Goal: Information Seeking & Learning: Learn about a topic

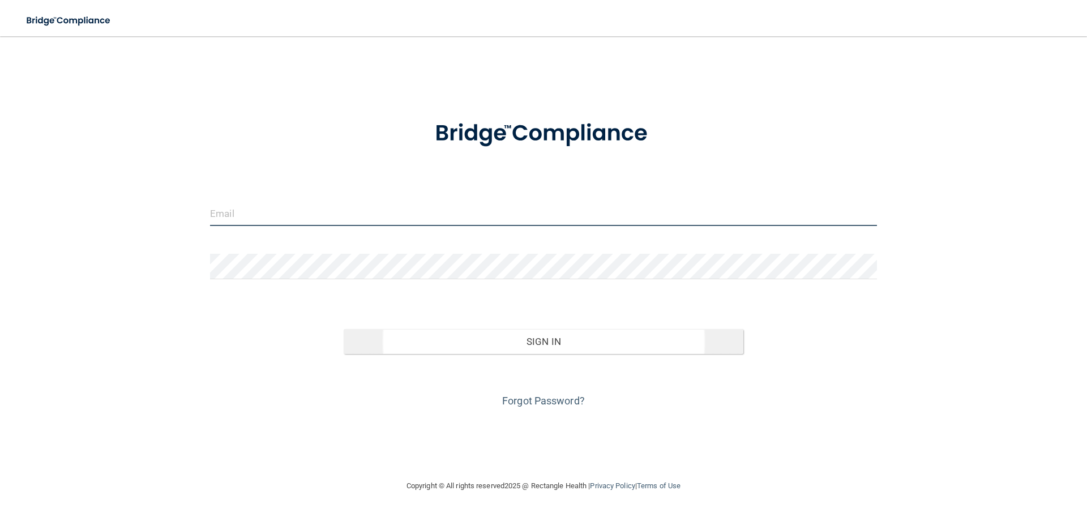
type input "[EMAIL_ADDRESS][DOMAIN_NAME]"
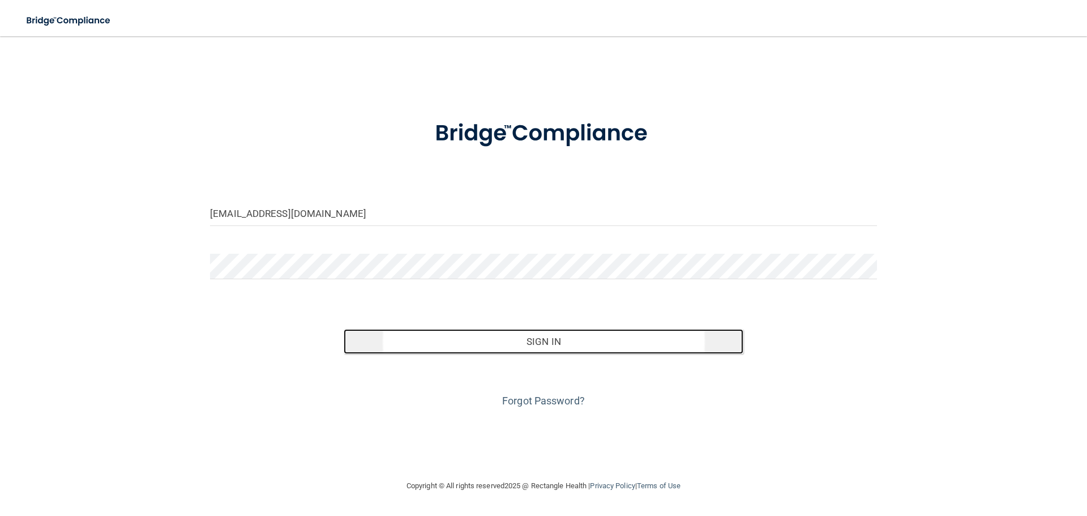
click at [447, 340] on button "Sign In" at bounding box center [544, 341] width 400 height 25
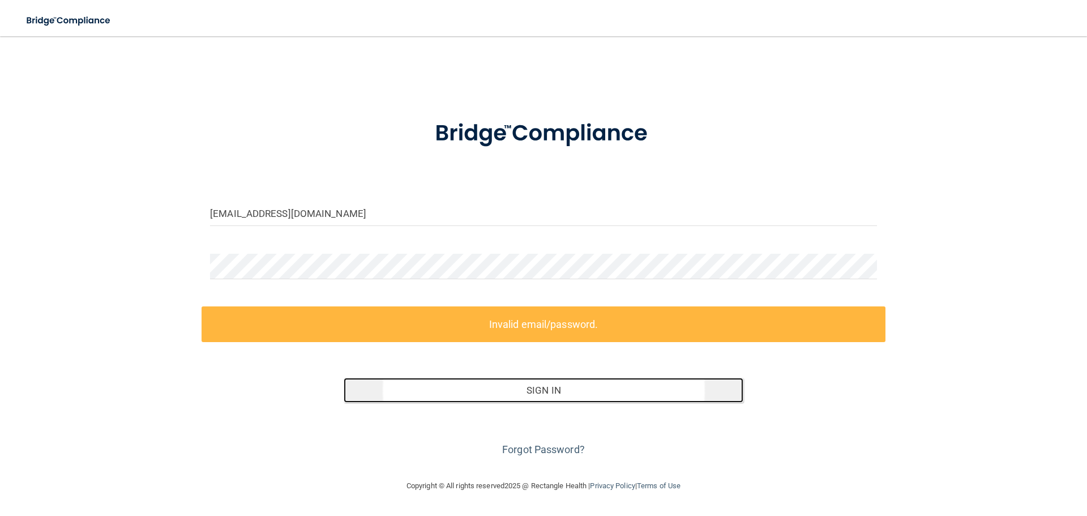
click at [522, 391] on button "Sign In" at bounding box center [544, 390] width 400 height 25
click at [400, 385] on button "Sign In" at bounding box center [544, 390] width 400 height 25
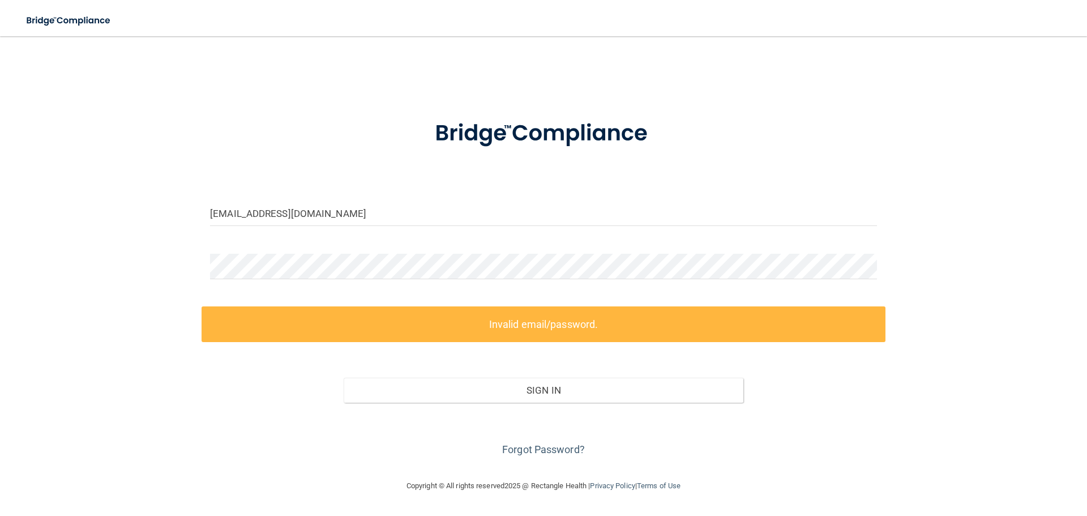
click at [763, 284] on div at bounding box center [544, 271] width 684 height 34
click at [192, 252] on div "[EMAIL_ADDRESS][DOMAIN_NAME] Invalid email/password. You don't have permission …" at bounding box center [544, 258] width 1042 height 420
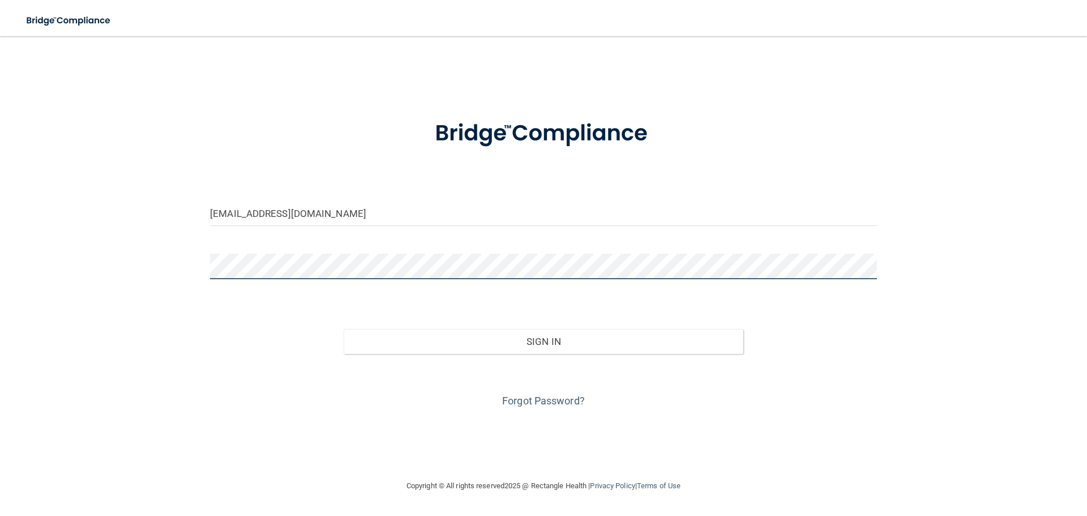
click at [344, 329] on button "Sign In" at bounding box center [544, 341] width 400 height 25
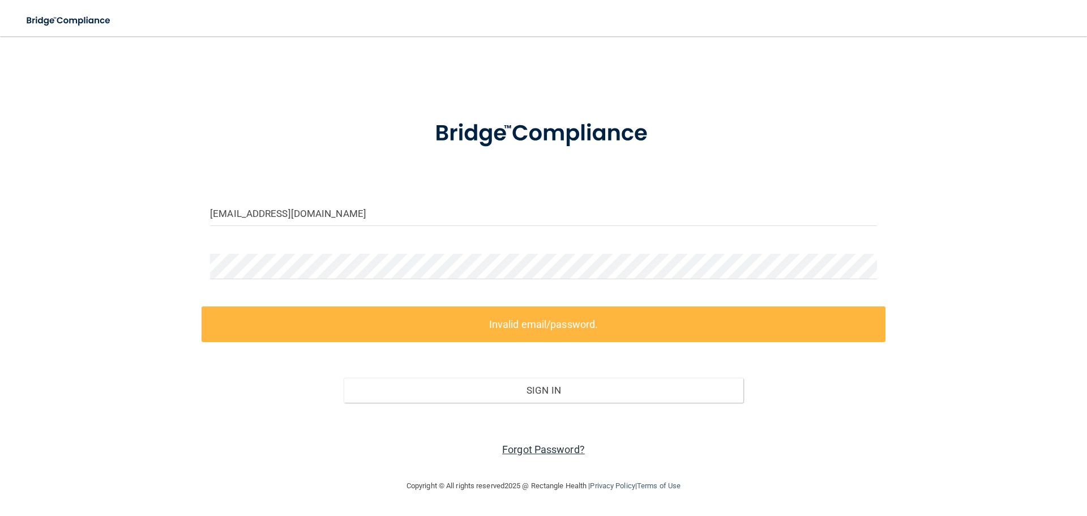
click at [521, 449] on link "Forgot Password?" at bounding box center [543, 449] width 83 height 12
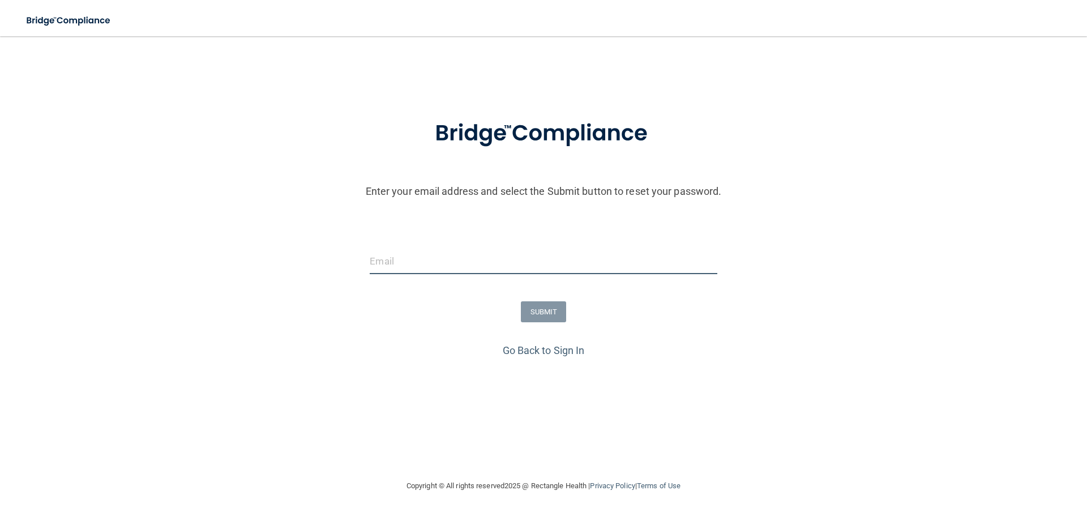
click at [444, 261] on input "email" at bounding box center [543, 261] width 347 height 25
type input "[EMAIL_ADDRESS][DOMAIN_NAME]"
click at [541, 310] on button "SUBMIT" at bounding box center [544, 311] width 46 height 21
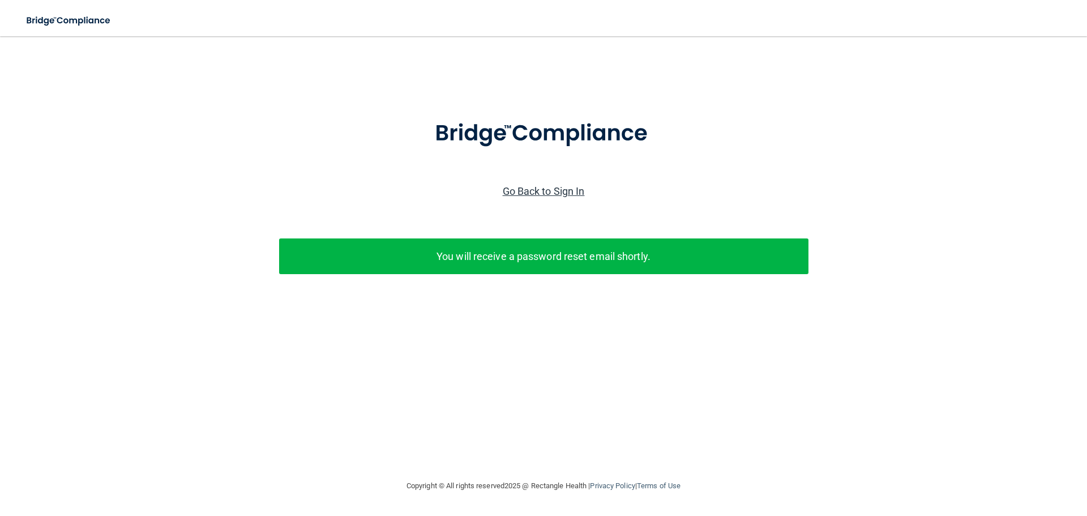
click at [559, 193] on link "Go Back to Sign In" at bounding box center [544, 191] width 82 height 12
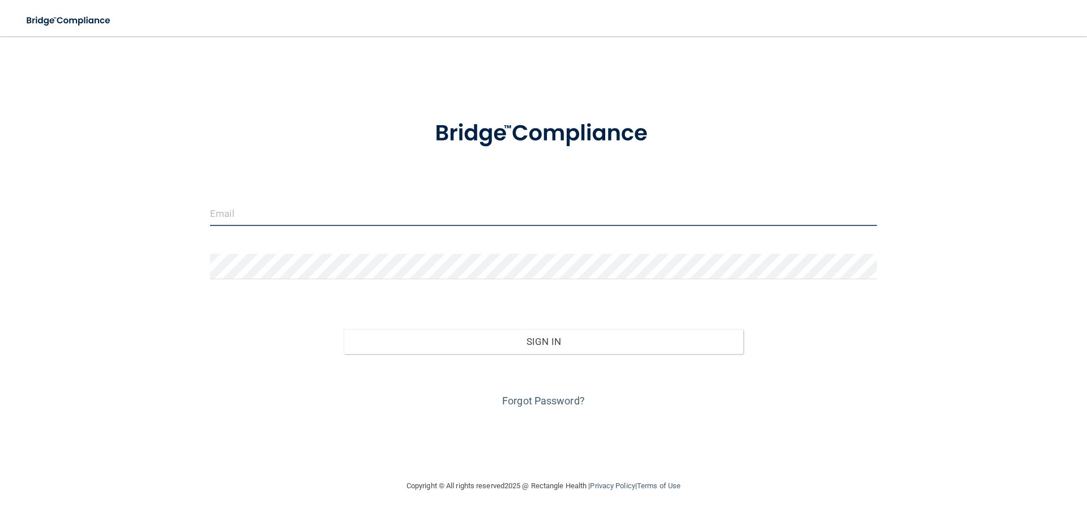
type input "[EMAIL_ADDRESS][DOMAIN_NAME]"
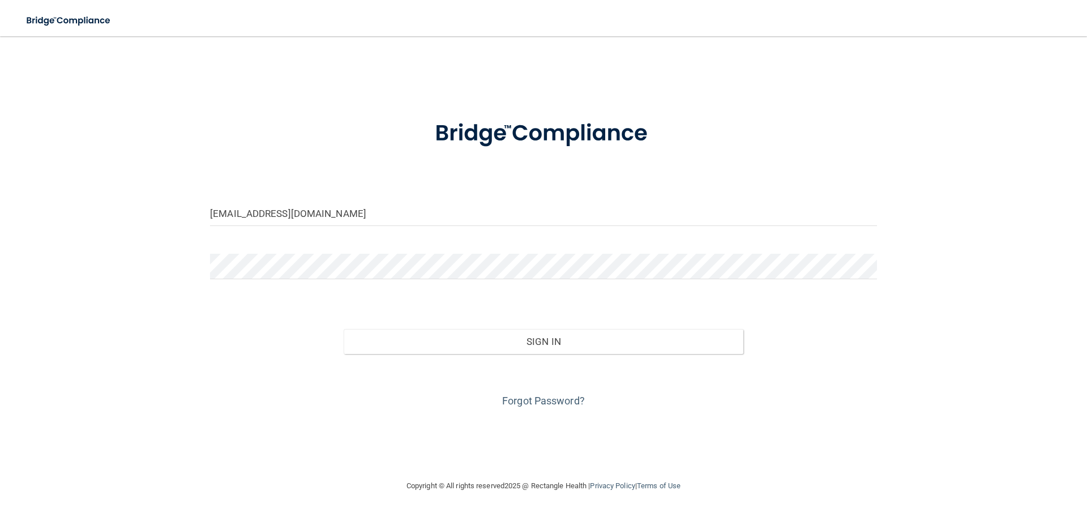
click at [326, 250] on form "[EMAIL_ADDRESS][DOMAIN_NAME] Invalid email/password. You don't have permission …" at bounding box center [543, 257] width 667 height 306
click at [174, 259] on div "[EMAIL_ADDRESS][DOMAIN_NAME] Invalid email/password. You don't have permission …" at bounding box center [544, 258] width 1042 height 420
click at [344, 329] on button "Sign In" at bounding box center [544, 341] width 400 height 25
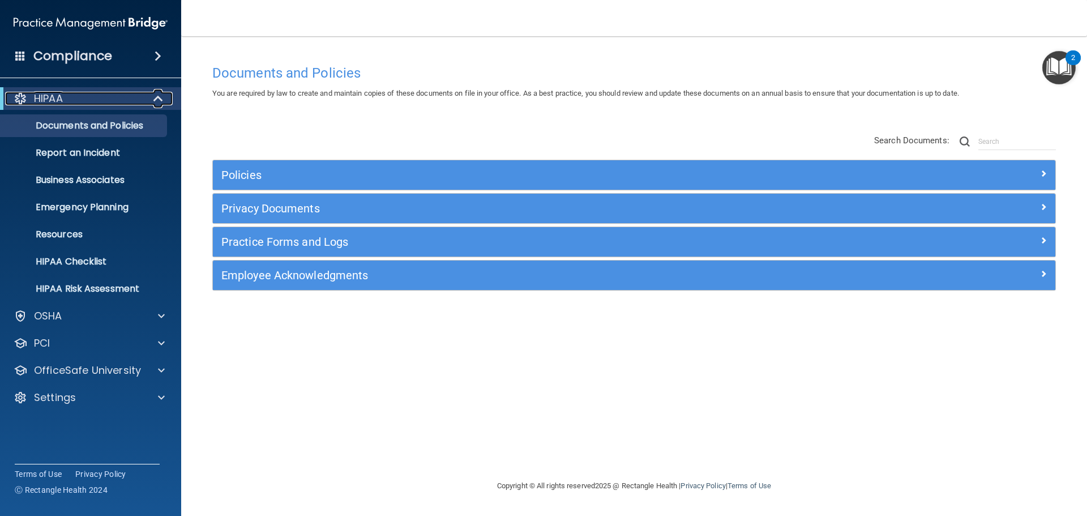
click at [68, 99] on div "HIPAA" at bounding box center [75, 99] width 140 height 14
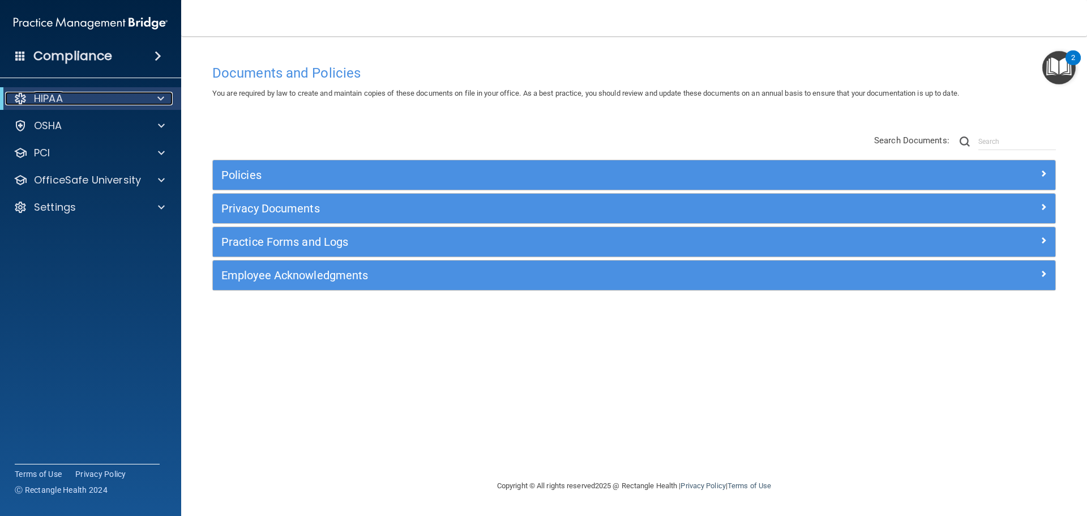
click at [63, 97] on p "HIPAA" at bounding box center [48, 99] width 29 height 14
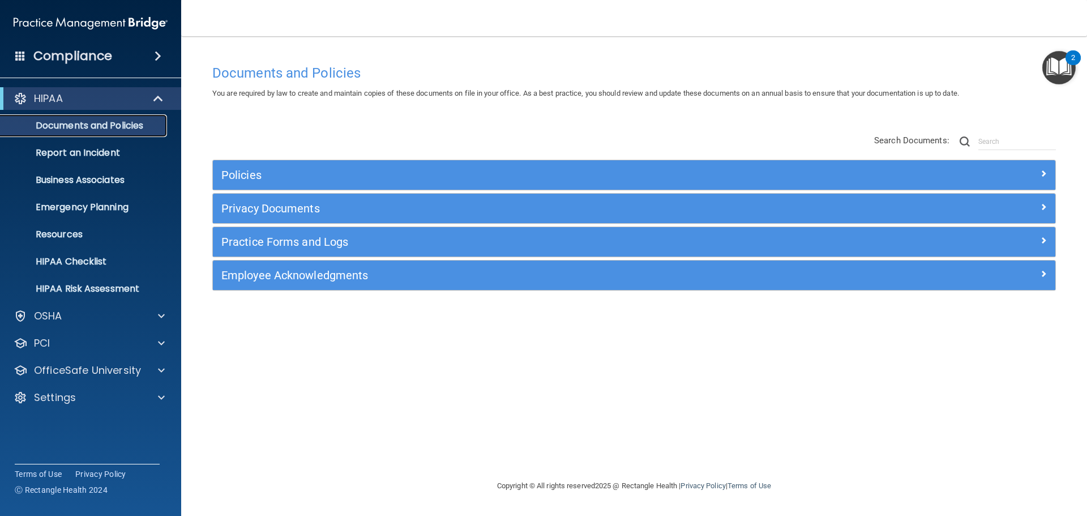
click at [97, 127] on p "Documents and Policies" at bounding box center [84, 125] width 155 height 11
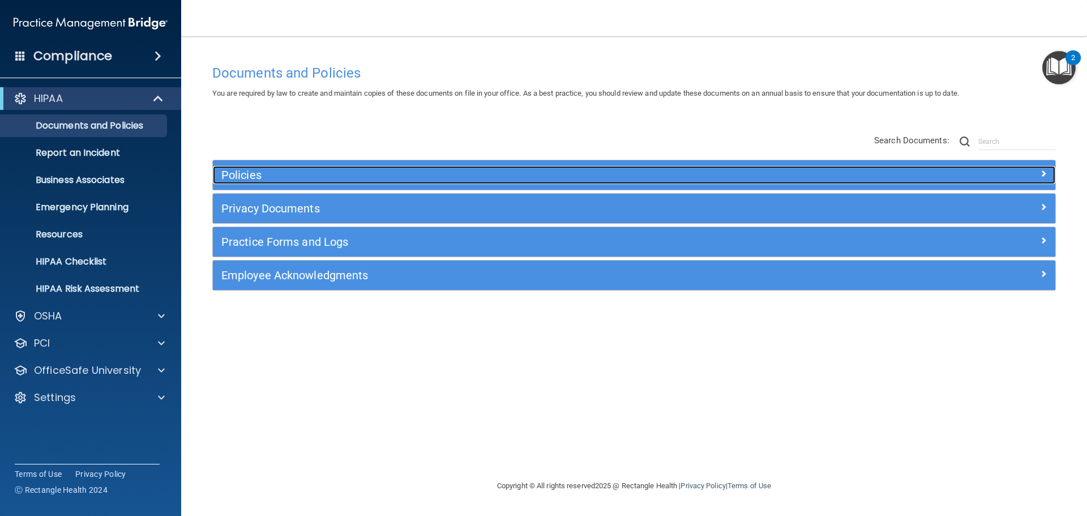
click at [284, 176] on h5 "Policies" at bounding box center [528, 175] width 615 height 12
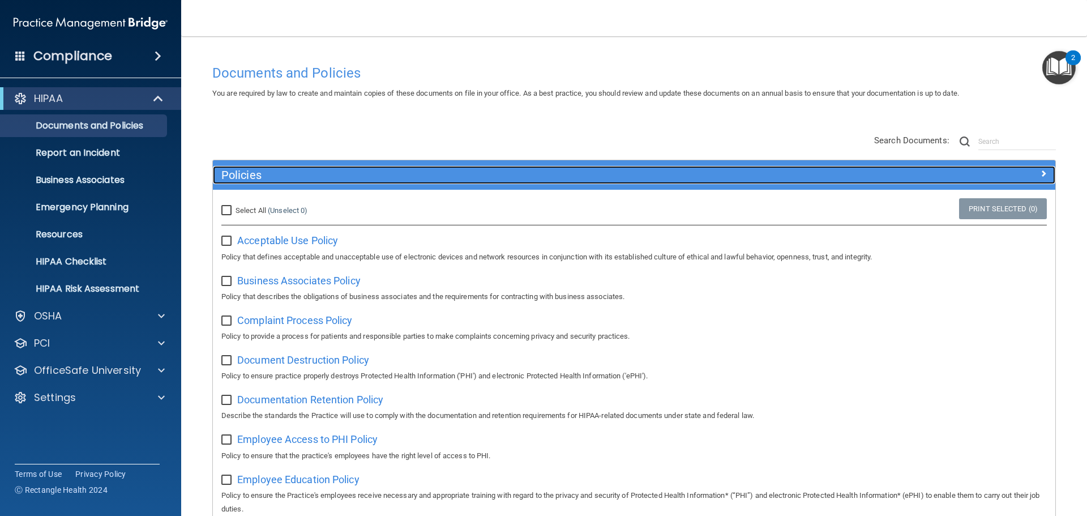
scroll to position [57, 0]
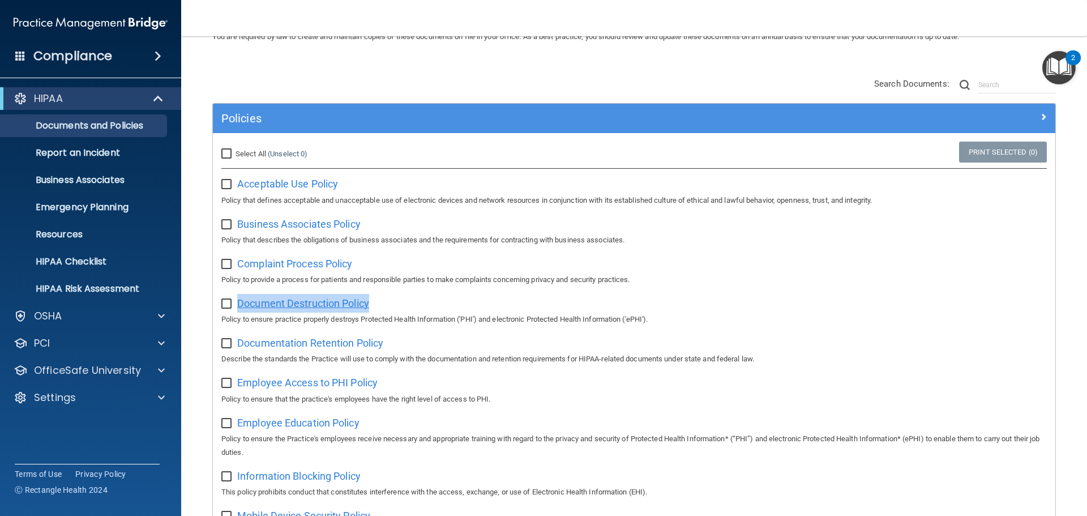
drag, startPoint x: 390, startPoint y: 308, endPoint x: 238, endPoint y: 308, distance: 152.4
click at [238, 308] on div "Document Destruction Policy Policy to ensure practice properly destroys Protect…" at bounding box center [634, 310] width 826 height 32
click at [741, 304] on div "Document Destruction Policy Policy to ensure practice properly destroys Protect…" at bounding box center [634, 310] width 826 height 32
click at [288, 129] on div "Policies" at bounding box center [634, 118] width 843 height 29
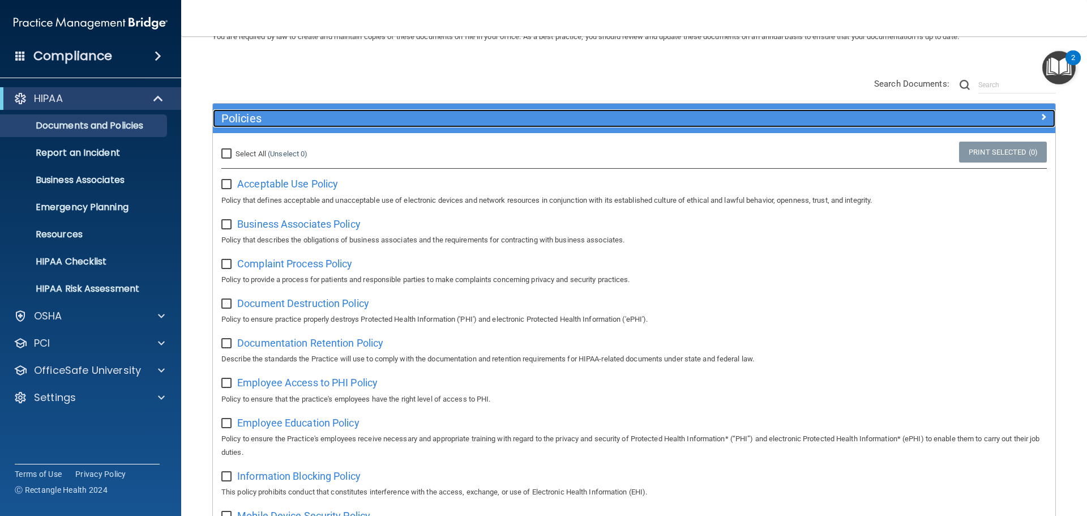
click at [288, 125] on div "Policies" at bounding box center [529, 118] width 632 height 18
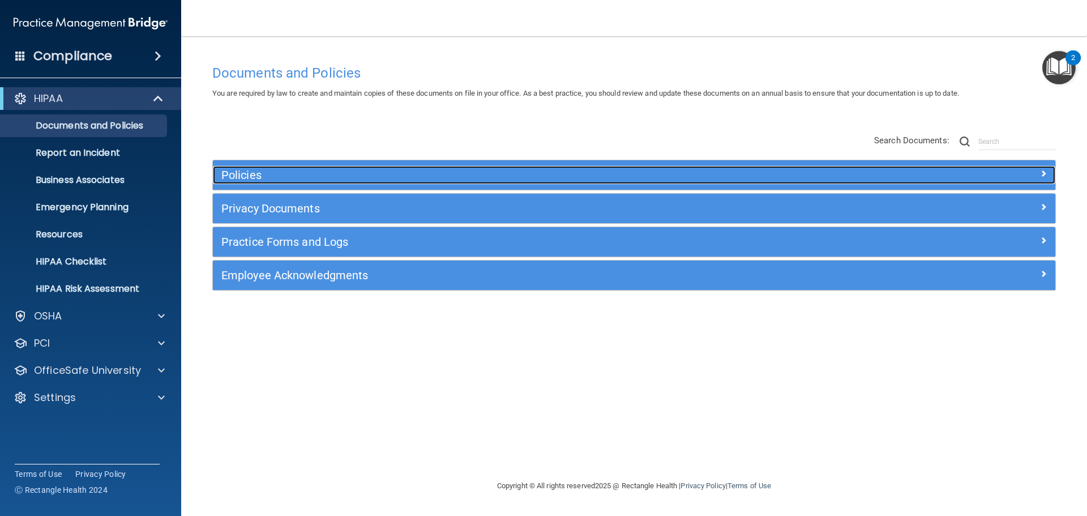
scroll to position [0, 0]
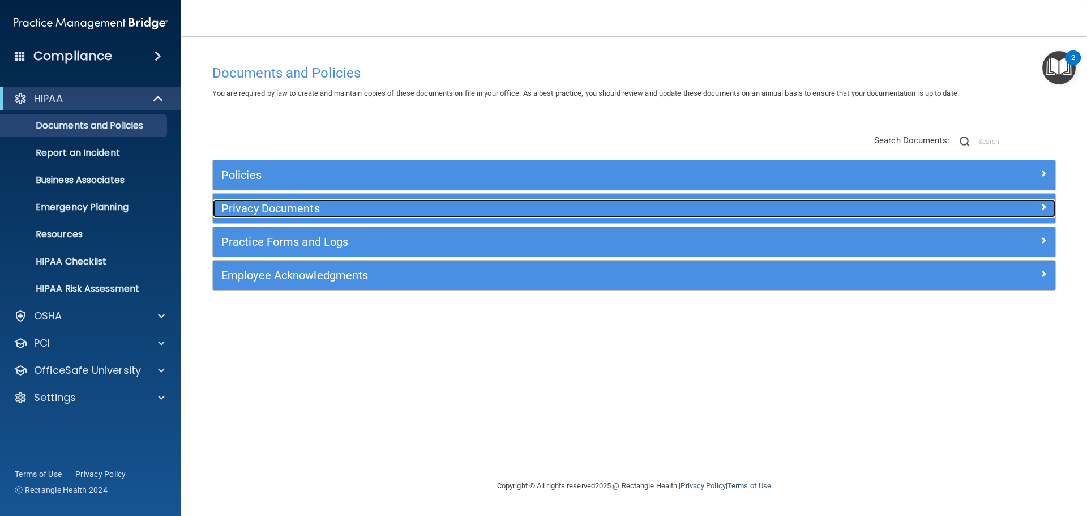
click at [321, 207] on h5 "Privacy Documents" at bounding box center [528, 208] width 615 height 12
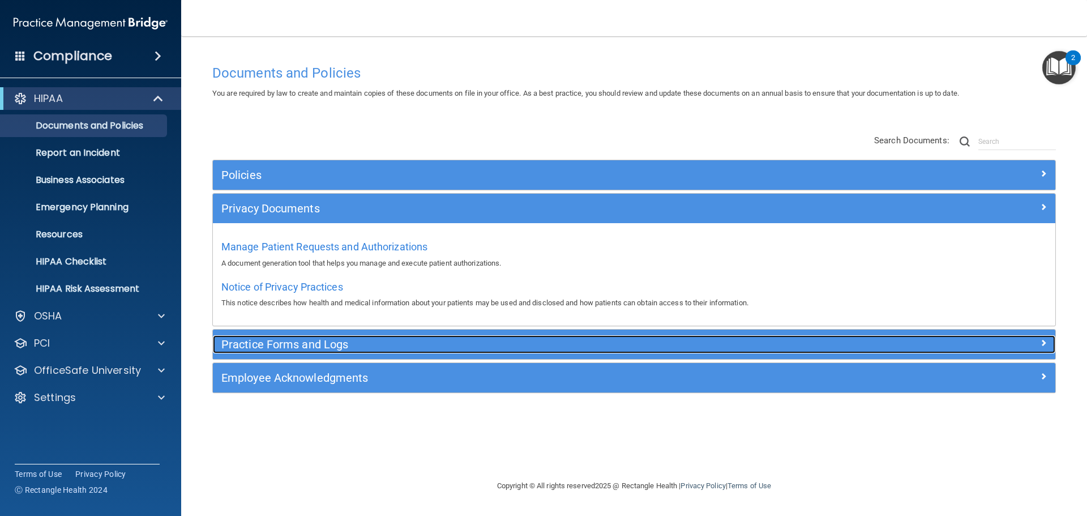
click at [347, 343] on h5 "Practice Forms and Logs" at bounding box center [528, 344] width 615 height 12
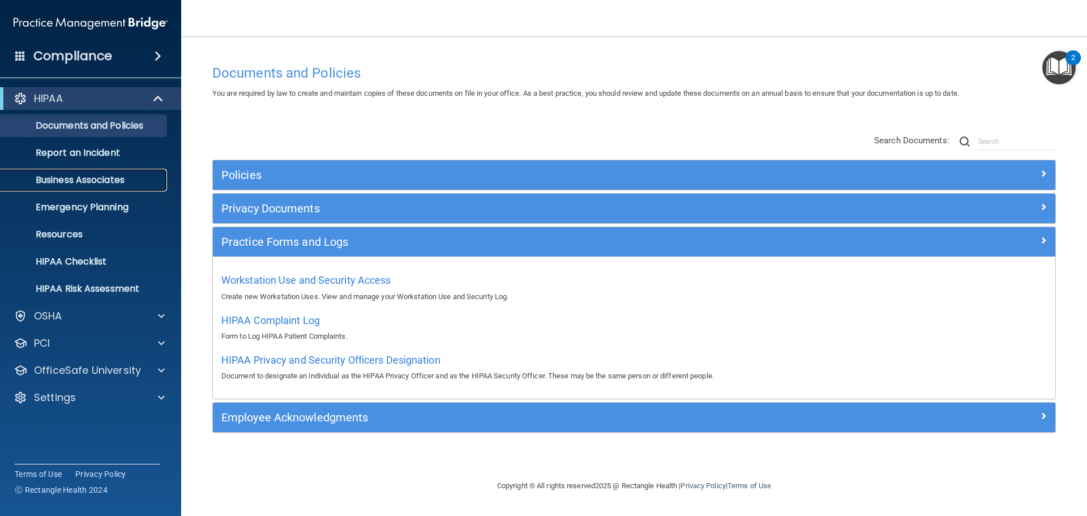
click at [117, 182] on p "Business Associates" at bounding box center [84, 179] width 155 height 11
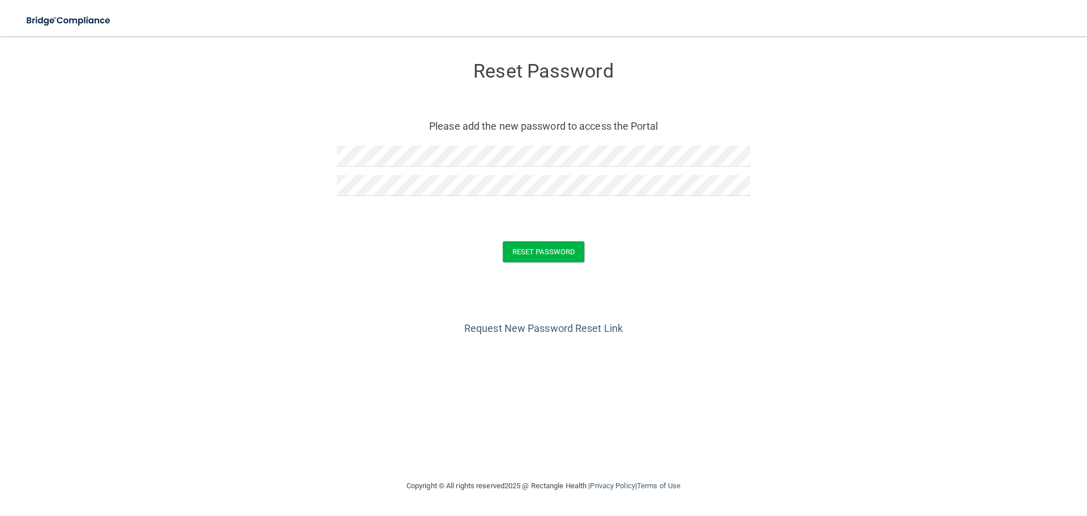
drag, startPoint x: 765, startPoint y: 247, endPoint x: 714, endPoint y: 239, distance: 51.6
click at [765, 247] on div "Reset Password" at bounding box center [543, 251] width 1059 height 21
click at [554, 248] on button "Reset Password" at bounding box center [544, 251] width 82 height 21
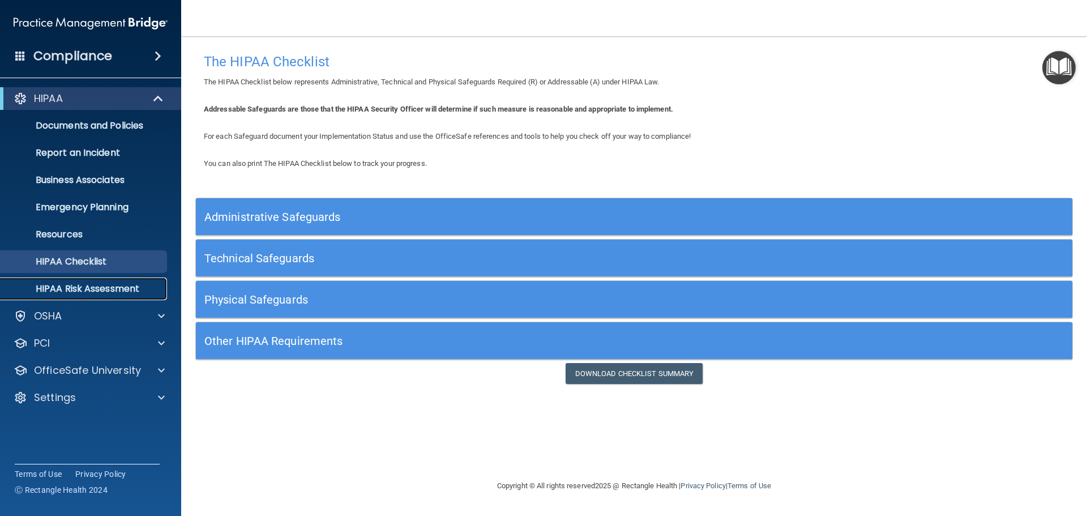
click at [115, 280] on link "HIPAA Risk Assessment" at bounding box center [78, 289] width 178 height 23
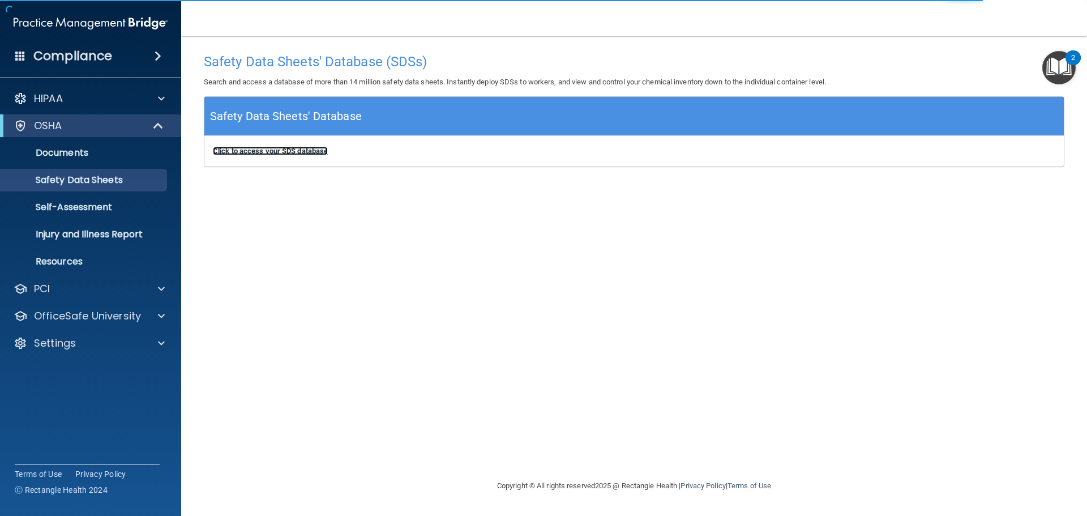
click at [249, 154] on b "Click to access your SDS database" at bounding box center [270, 151] width 115 height 8
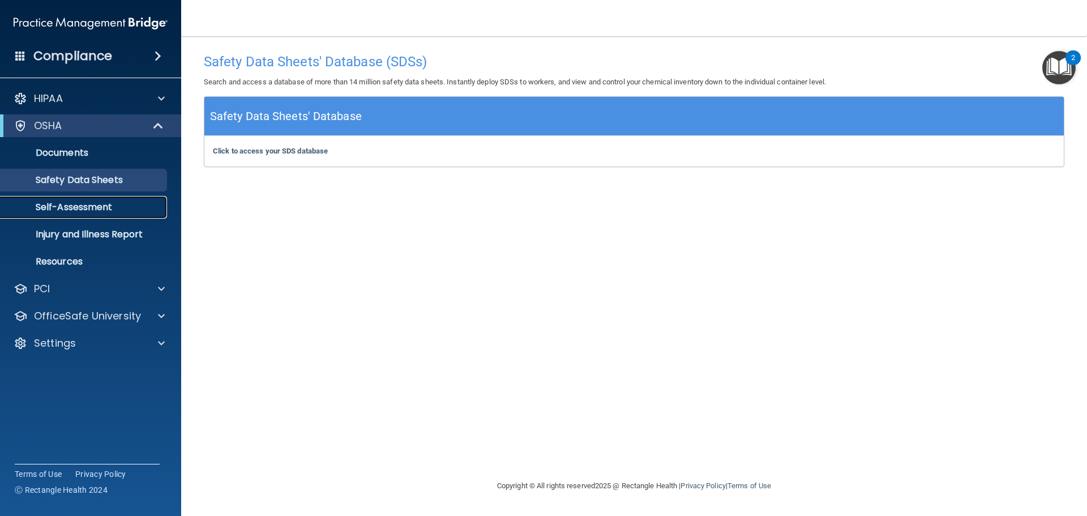
click at [70, 204] on p "Self-Assessment" at bounding box center [84, 207] width 155 height 11
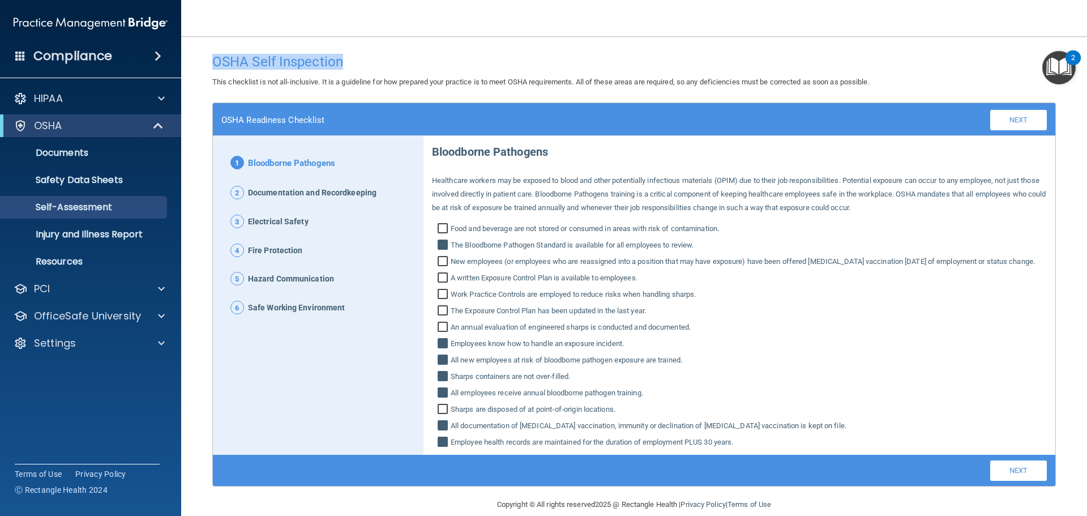
drag, startPoint x: 392, startPoint y: 69, endPoint x: 207, endPoint y: 66, distance: 184.7
click at [207, 66] on div "OSHA Self Inspection" at bounding box center [634, 62] width 861 height 28
click at [139, 235] on p "Injury and Illness Report" at bounding box center [84, 234] width 155 height 11
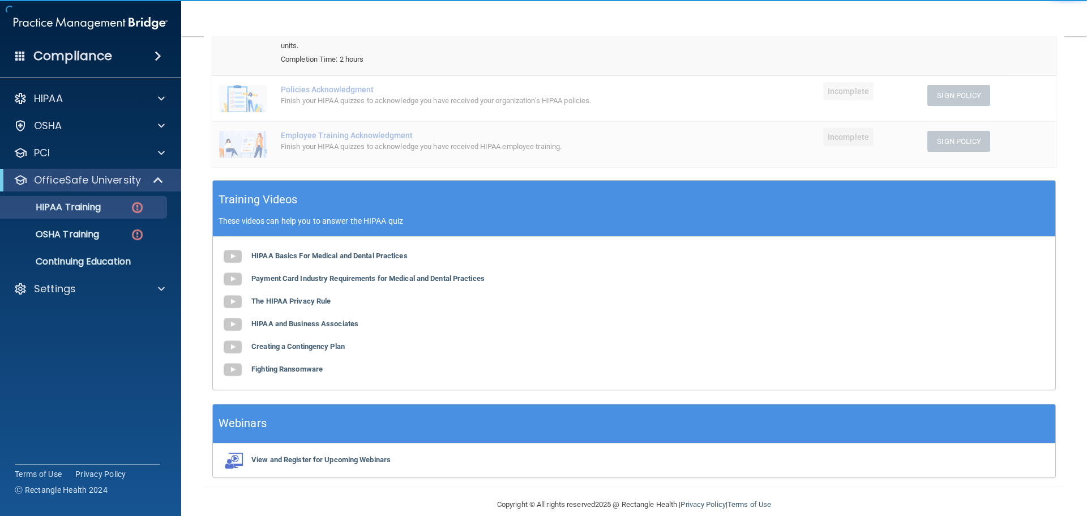
scroll to position [209, 0]
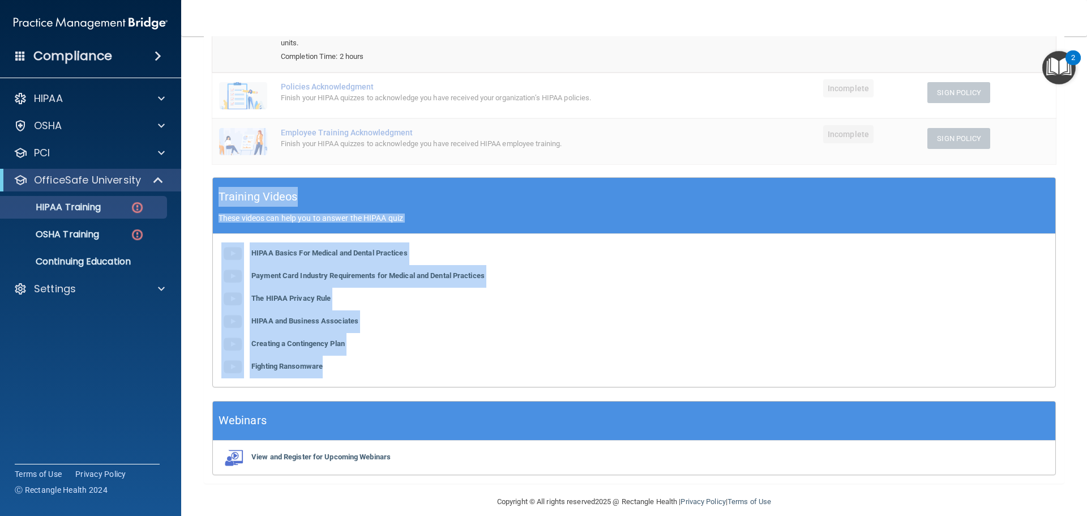
drag, startPoint x: 218, startPoint y: 185, endPoint x: 401, endPoint y: 348, distance: 245.1
click at [401, 348] on div "Training Videos These videos can help you to answer the HIPAA quiz HIPAA Basics…" at bounding box center [634, 282] width 844 height 210
click at [409, 327] on div "HIPAA Basics For Medical and Dental Practices Payment Card Industry Requirement…" at bounding box center [634, 310] width 843 height 153
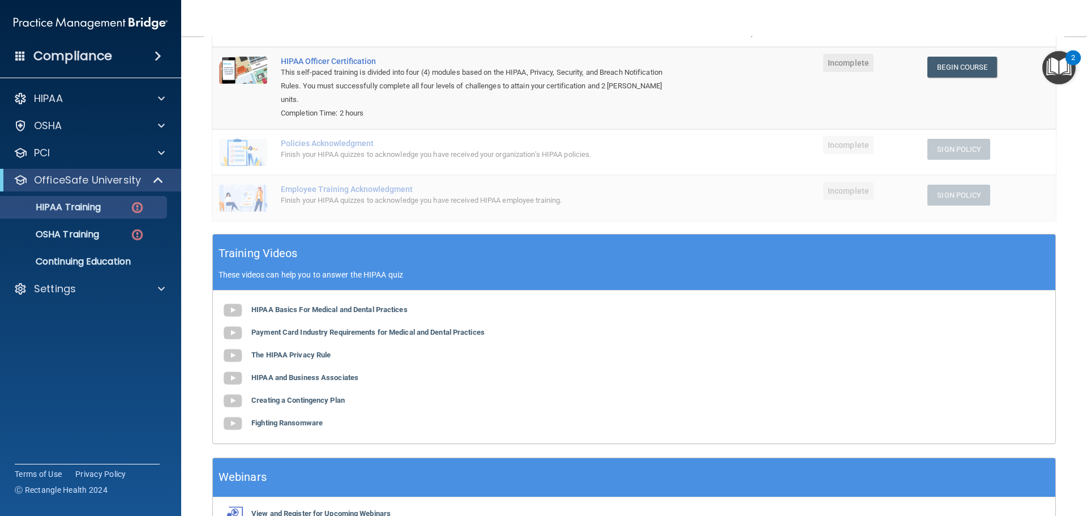
scroll to position [0, 0]
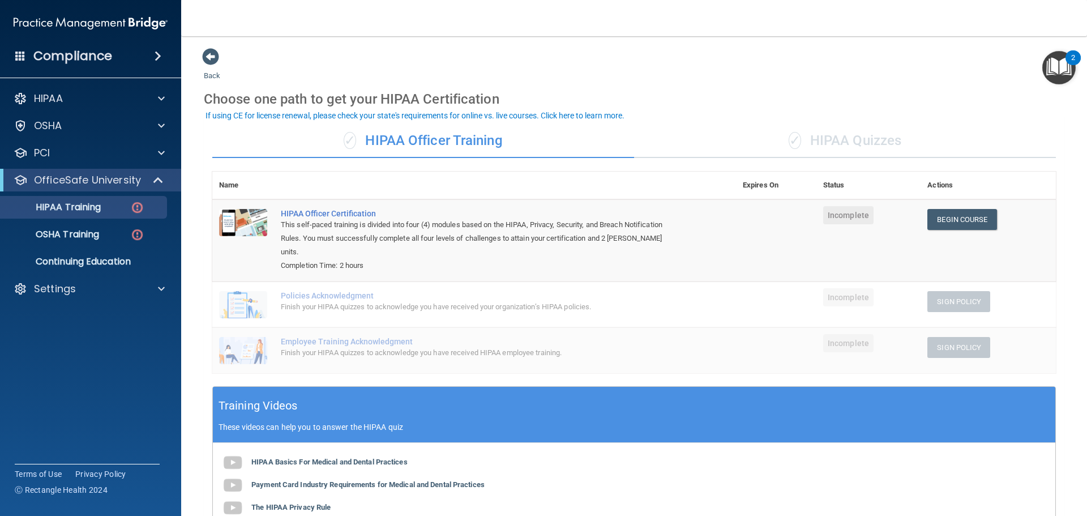
click at [808, 144] on div "✓ HIPAA Quizzes" at bounding box center [845, 141] width 422 height 34
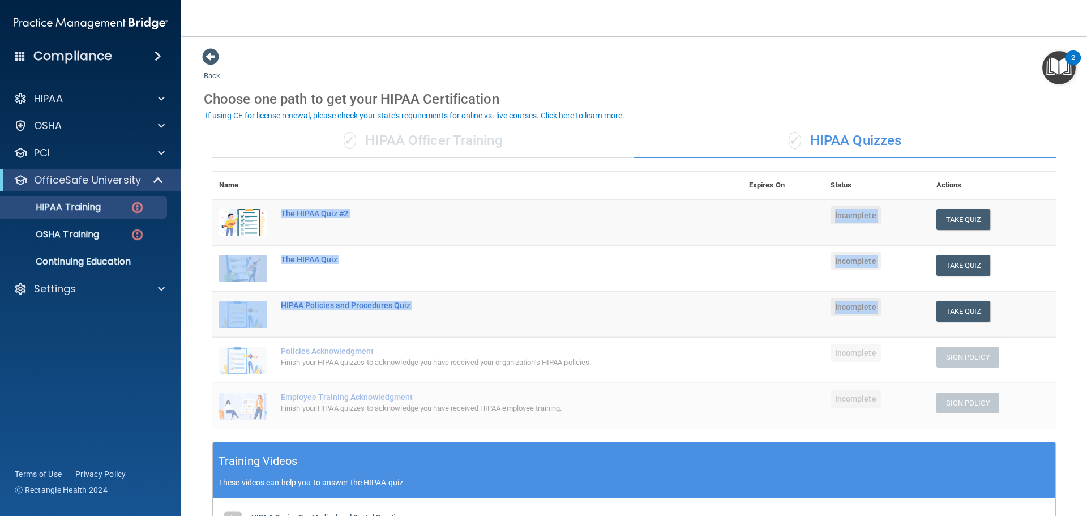
drag, startPoint x: 278, startPoint y: 215, endPoint x: 999, endPoint y: 318, distance: 727.8
click at [999, 318] on tbody "The HIPAA Quiz #2 Incomplete Take Quiz Download Certificate The HIPAA Quiz Inco…" at bounding box center [634, 313] width 844 height 229
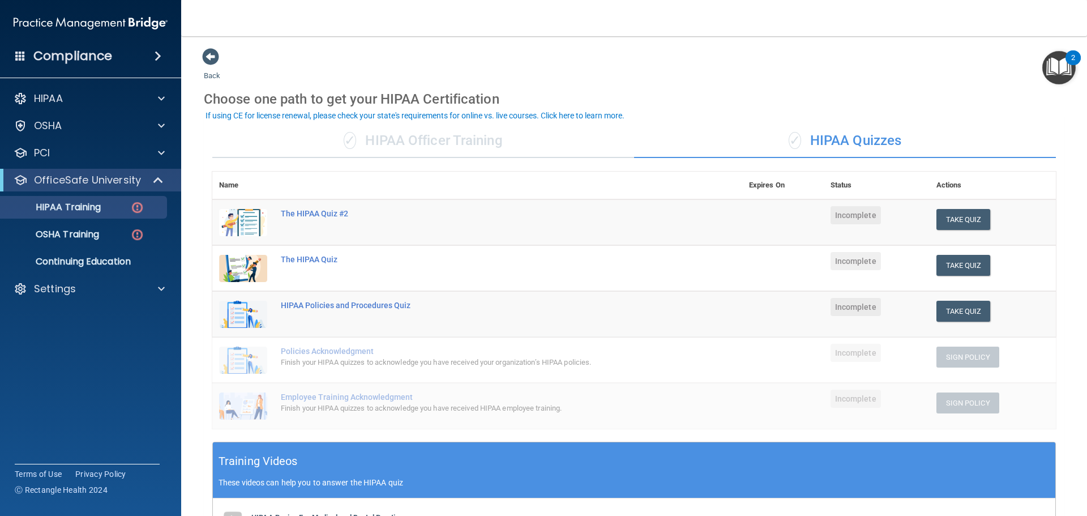
click at [667, 61] on div "Back Choose one path to get your HIPAA Certification ✓ HIPAA Officer Training ✓…" at bounding box center [634, 398] width 861 height 701
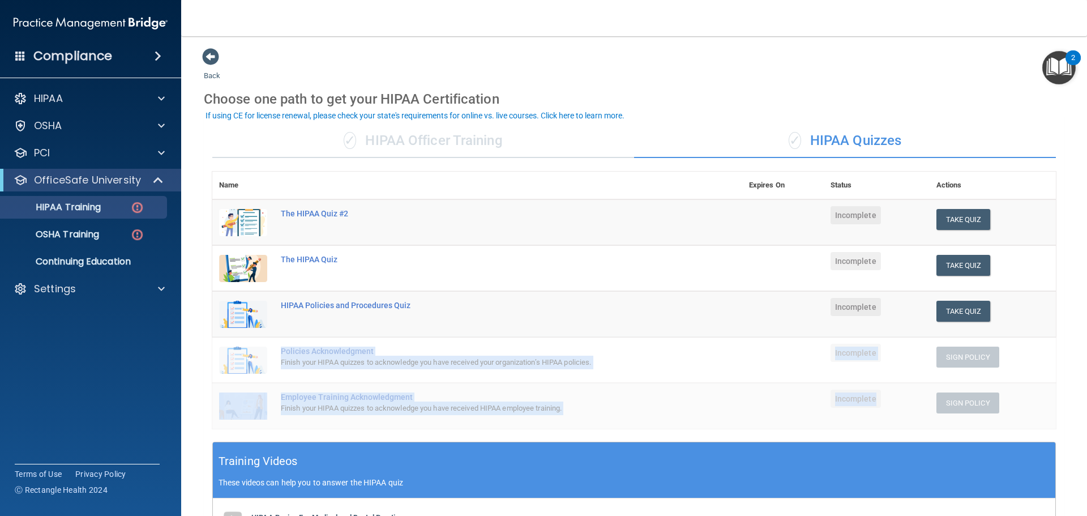
drag, startPoint x: 278, startPoint y: 352, endPoint x: 885, endPoint y: 405, distance: 609.5
click at [885, 405] on tbody "The HIPAA Quiz #2 Incomplete Take Quiz Download Certificate The HIPAA Quiz Inco…" at bounding box center [634, 313] width 844 height 229
click at [407, 423] on td "Employee Training Acknowledgment Finish your HIPAA quizzes to acknowledge you h…" at bounding box center [508, 406] width 468 height 46
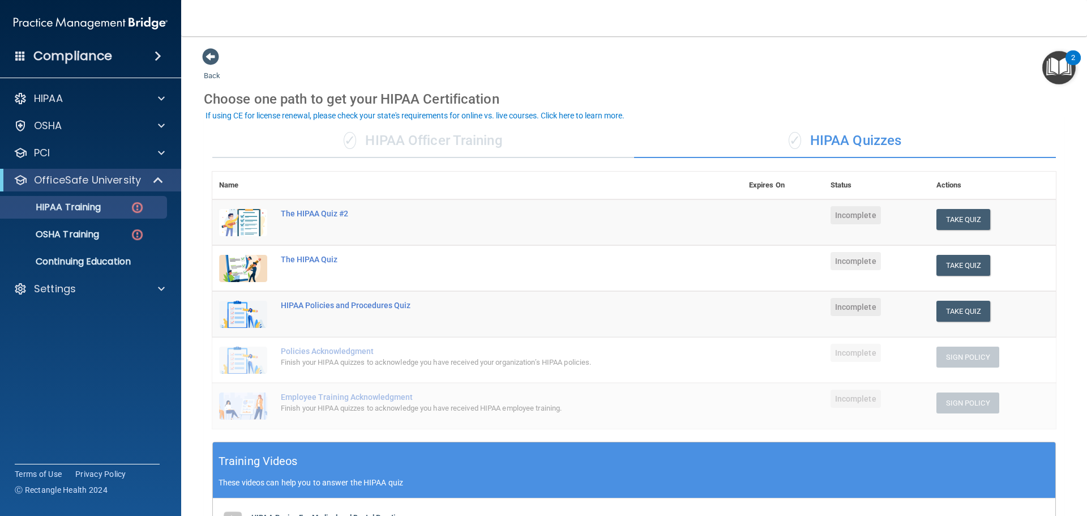
click at [477, 147] on div "✓ HIPAA Officer Training" at bounding box center [423, 141] width 422 height 34
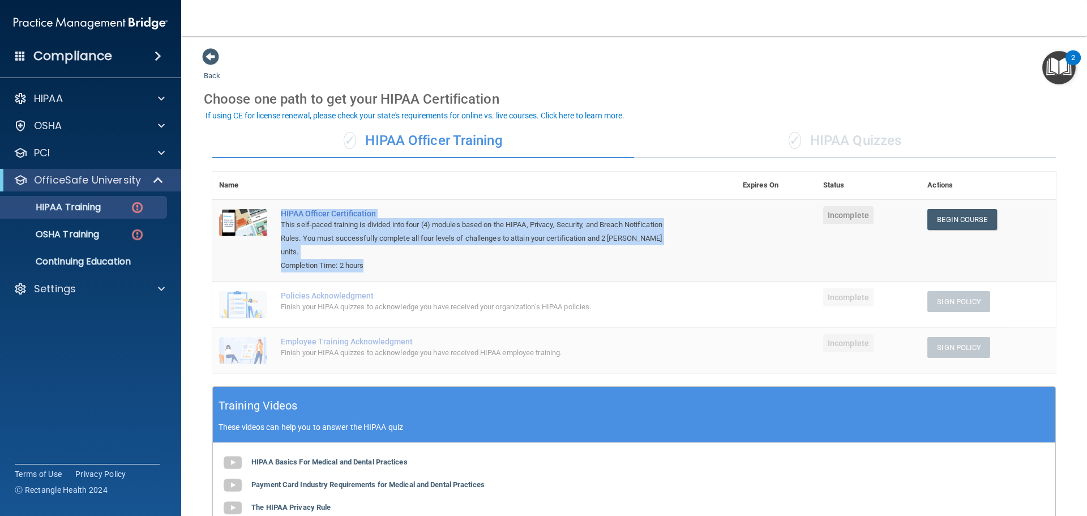
drag, startPoint x: 276, startPoint y: 213, endPoint x: 432, endPoint y: 255, distance: 161.5
click at [432, 255] on td "HIPAA Officer Certification This self-paced training is divided into four (4) m…" at bounding box center [505, 240] width 462 height 82
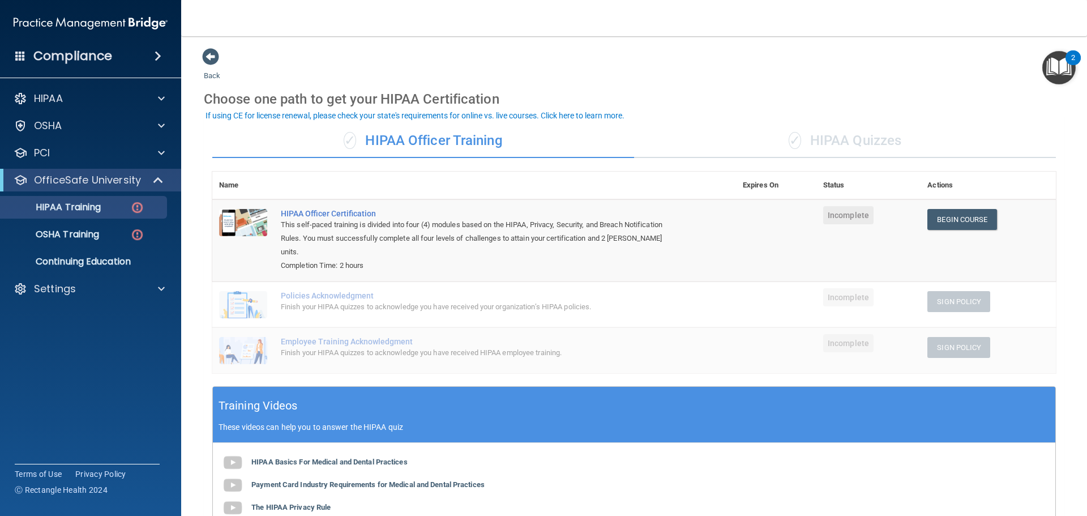
click at [197, 140] on main "Back Choose one path to get your HIPAA Certification ✓ HIPAA Officer Training ✓…" at bounding box center [634, 276] width 906 height 480
click at [104, 231] on div "OSHA Training" at bounding box center [84, 234] width 155 height 11
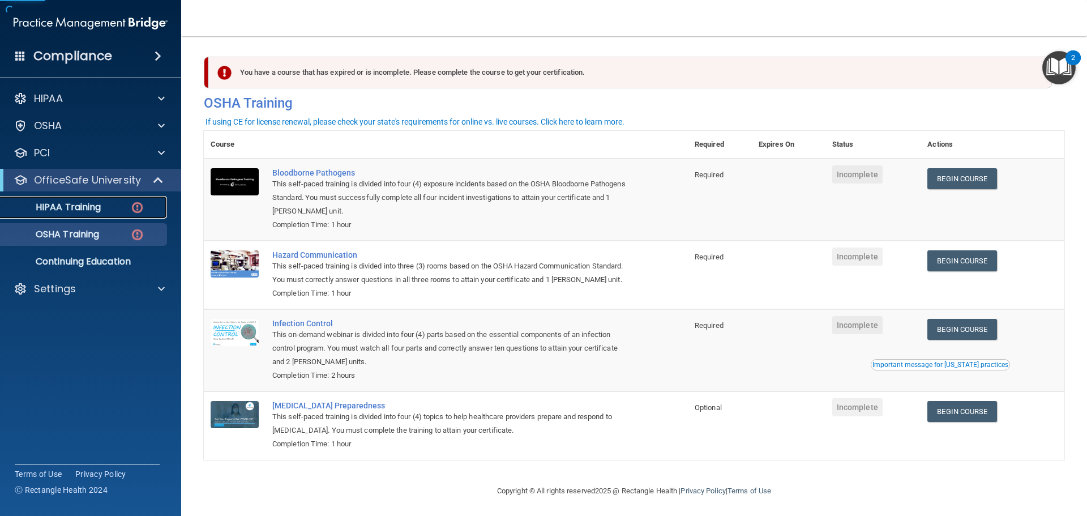
click at [80, 212] on p "HIPAA Training" at bounding box center [53, 207] width 93 height 11
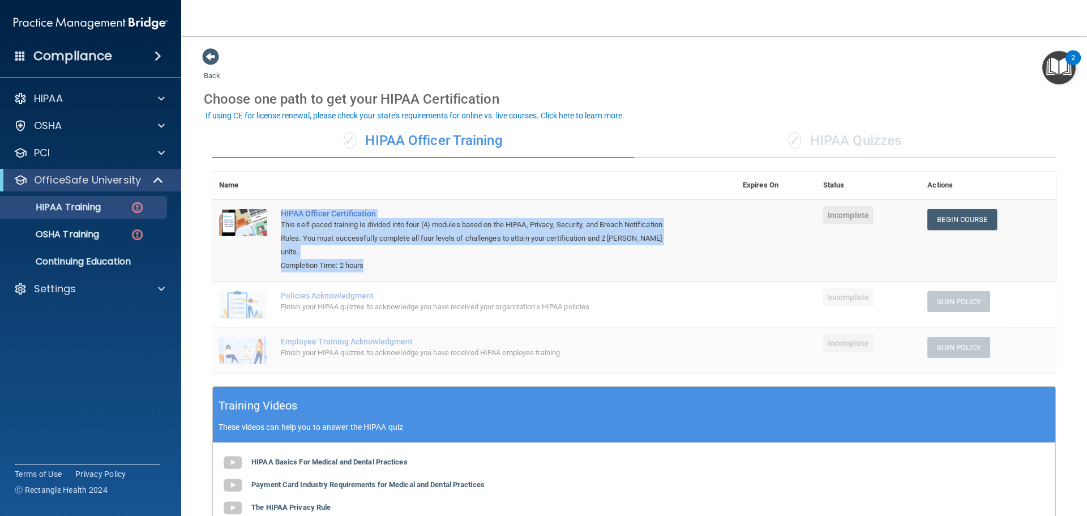
drag, startPoint x: 375, startPoint y: 255, endPoint x: 275, endPoint y: 213, distance: 108.9
click at [275, 213] on td "HIPAA Officer Certification This self-paced training is divided into four (4) m…" at bounding box center [505, 240] width 462 height 82
click at [378, 259] on div "Completion Time: 2 hours" at bounding box center [480, 266] width 399 height 14
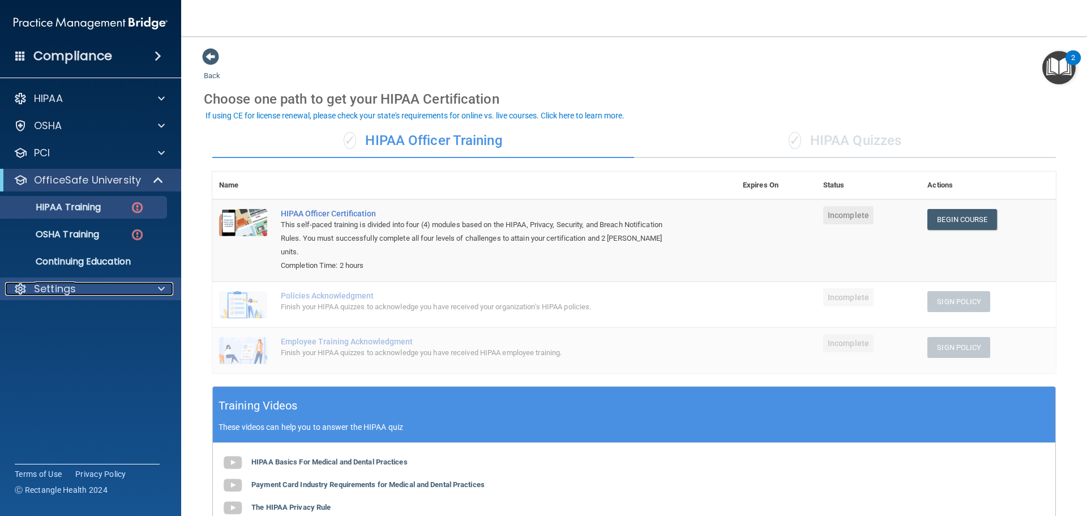
click at [58, 289] on p "Settings" at bounding box center [55, 289] width 42 height 14
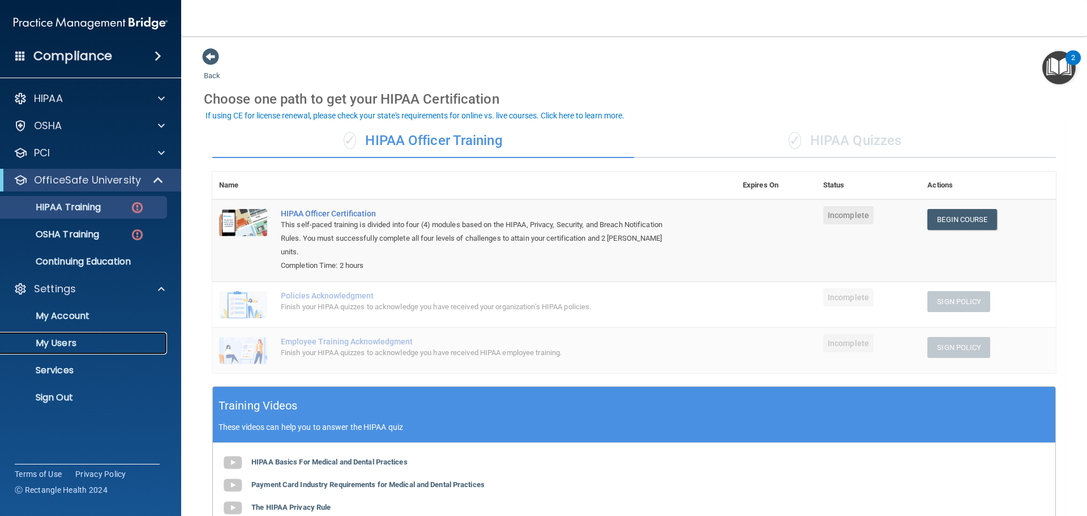
click at [70, 338] on p "My Users" at bounding box center [84, 343] width 155 height 11
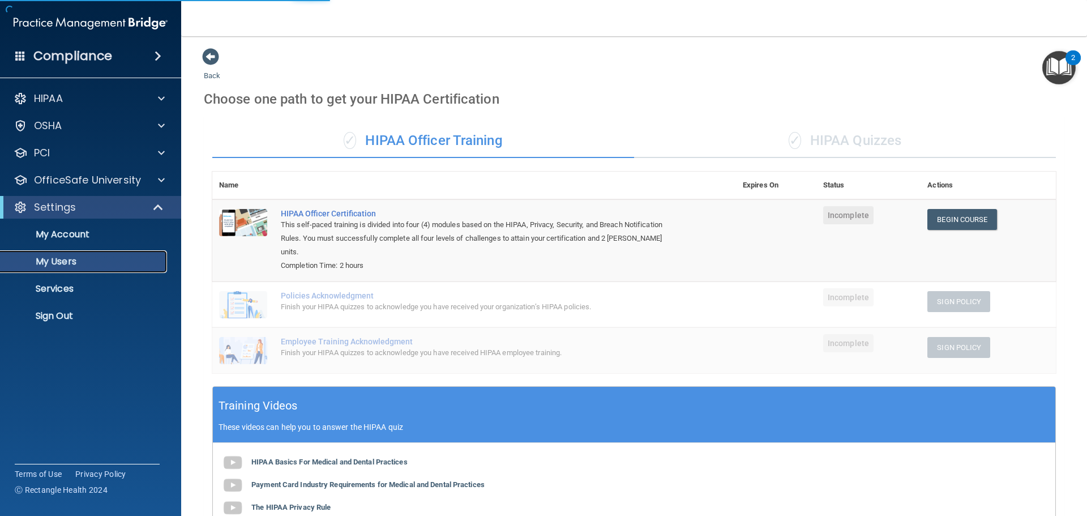
select select "20"
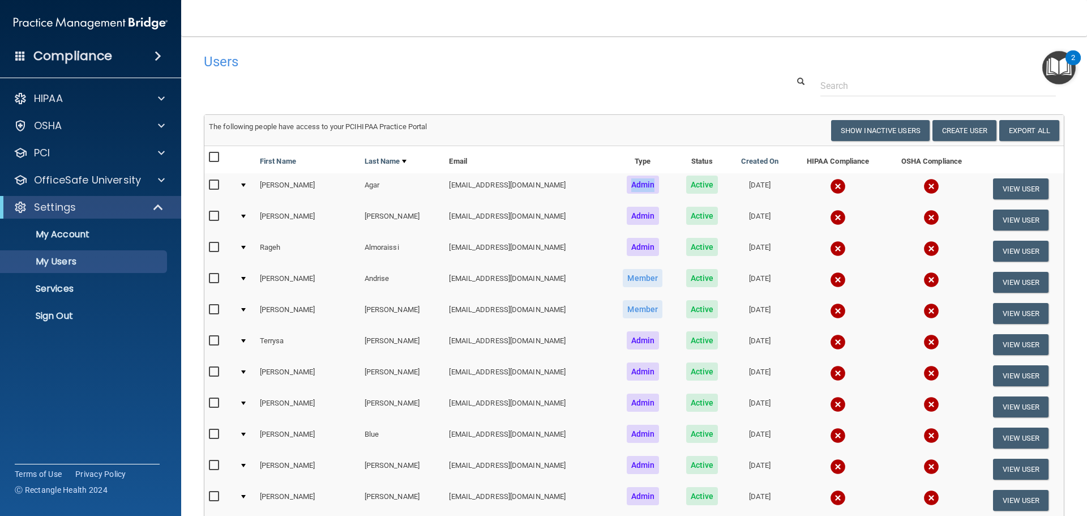
drag, startPoint x: 607, startPoint y: 185, endPoint x: 637, endPoint y: 185, distance: 29.5
click at [637, 185] on td "Admin" at bounding box center [643, 188] width 64 height 31
drag, startPoint x: 603, startPoint y: 280, endPoint x: 646, endPoint y: 281, distance: 43.1
click at [646, 281] on td "Member" at bounding box center [643, 282] width 64 height 31
click at [669, 83] on div at bounding box center [634, 85] width 878 height 21
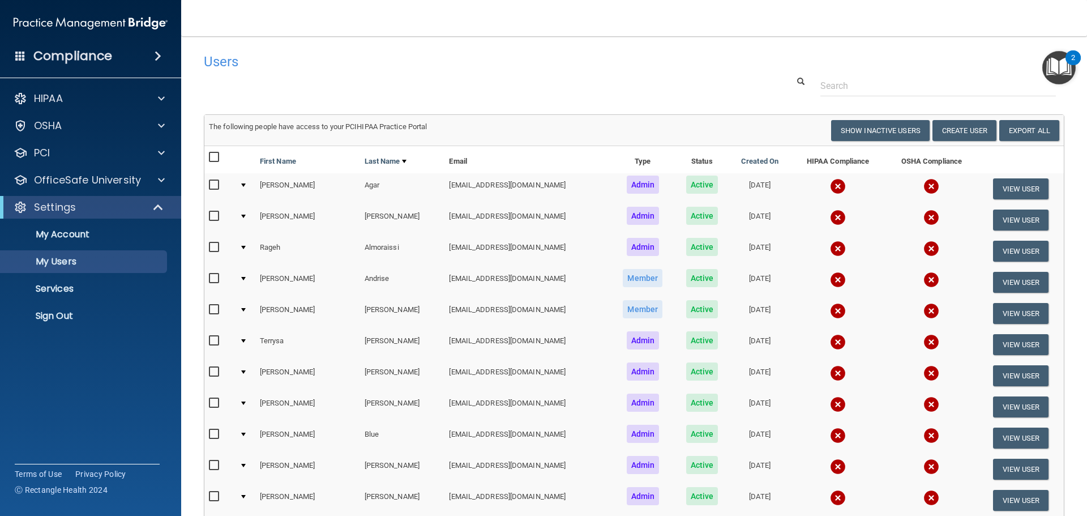
click at [830, 187] on img at bounding box center [838, 186] width 16 height 16
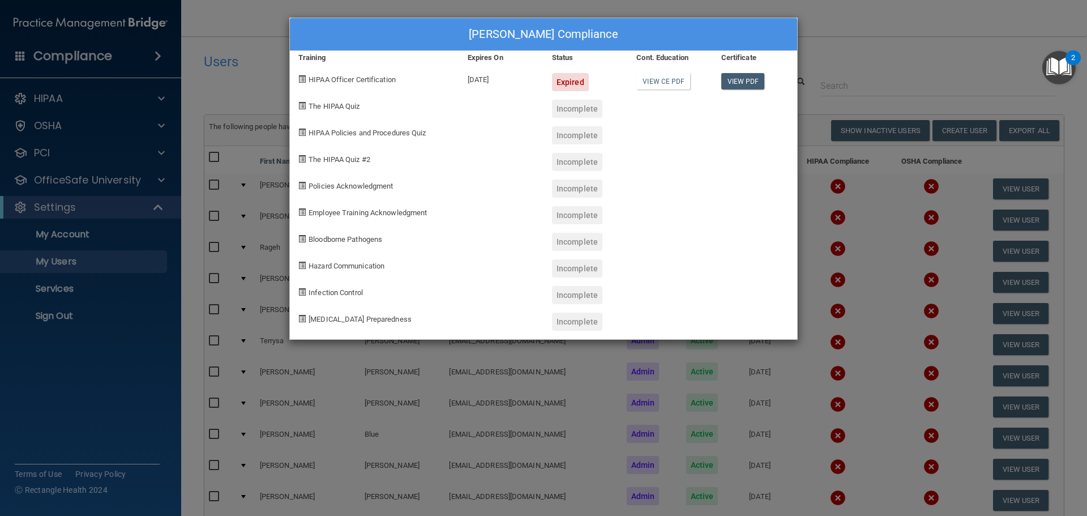
drag, startPoint x: 520, startPoint y: 82, endPoint x: 464, endPoint y: 85, distance: 55.6
click at [464, 85] on div "06/22/2023" at bounding box center [501, 78] width 84 height 27
click at [883, 29] on div "Jason Agar's Compliance Training Expires On Status Cont. Education Certificate …" at bounding box center [543, 258] width 1087 height 516
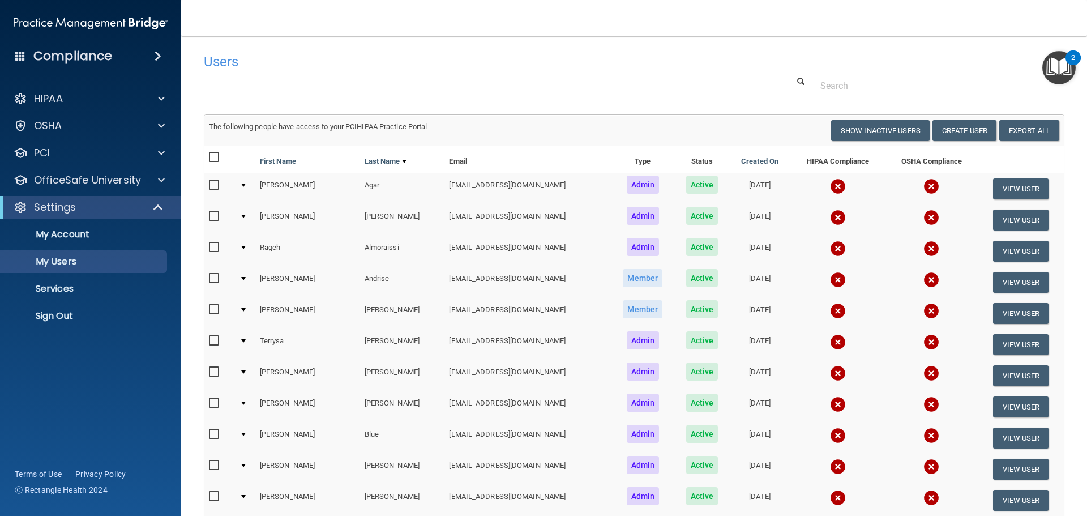
click at [216, 157] on input "checkbox" at bounding box center [215, 157] width 13 height 9
checkbox input "true"
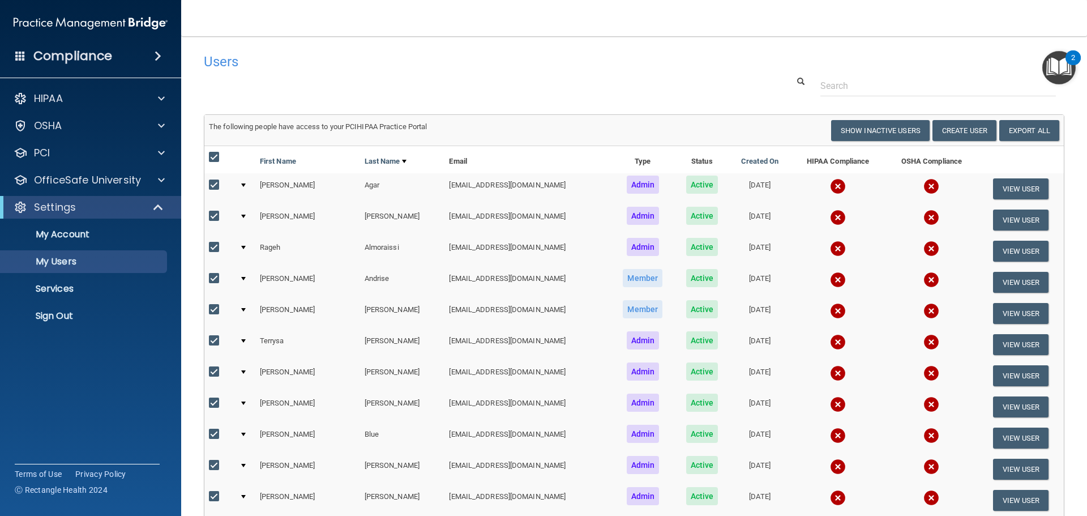
checkbox input "true"
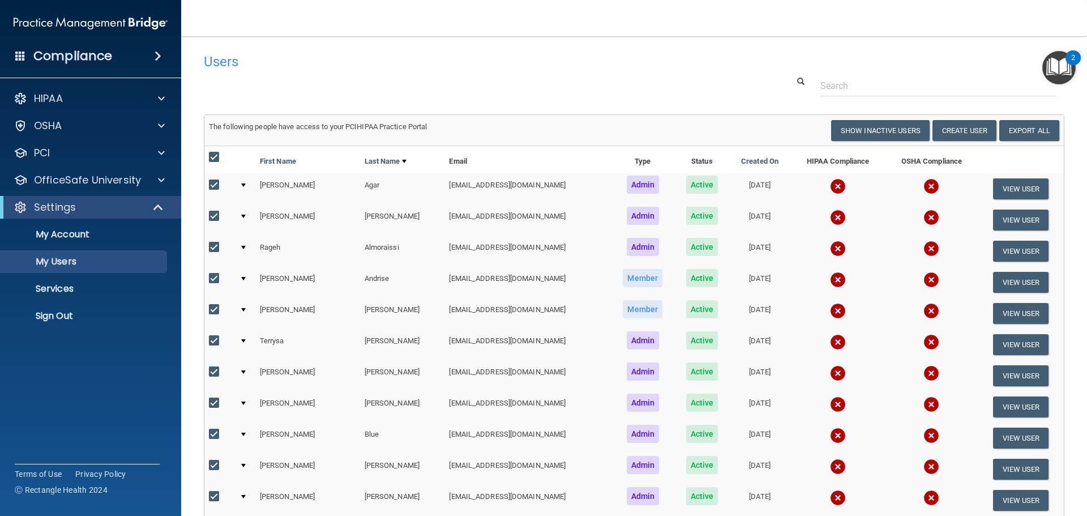
checkbox input "true"
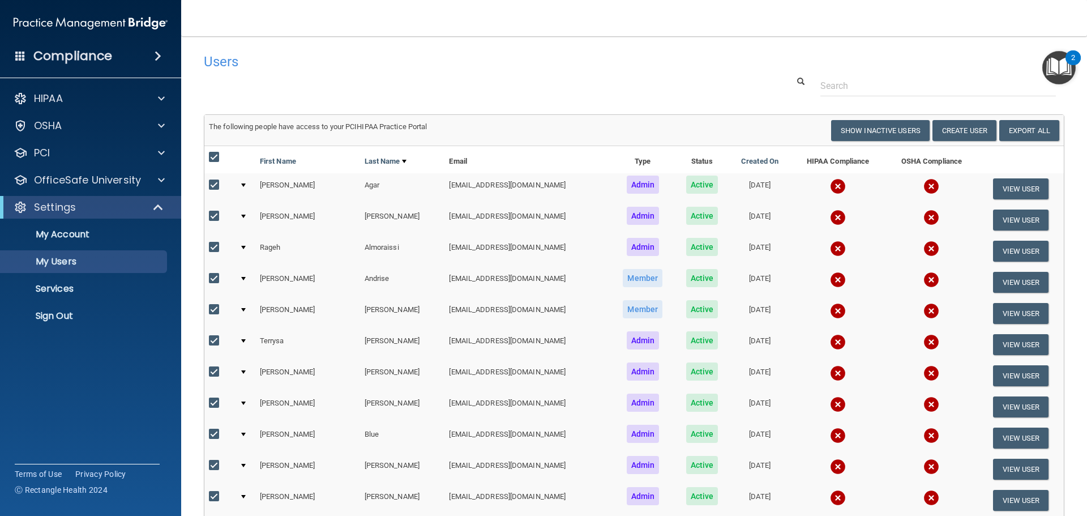
checkbox input "true"
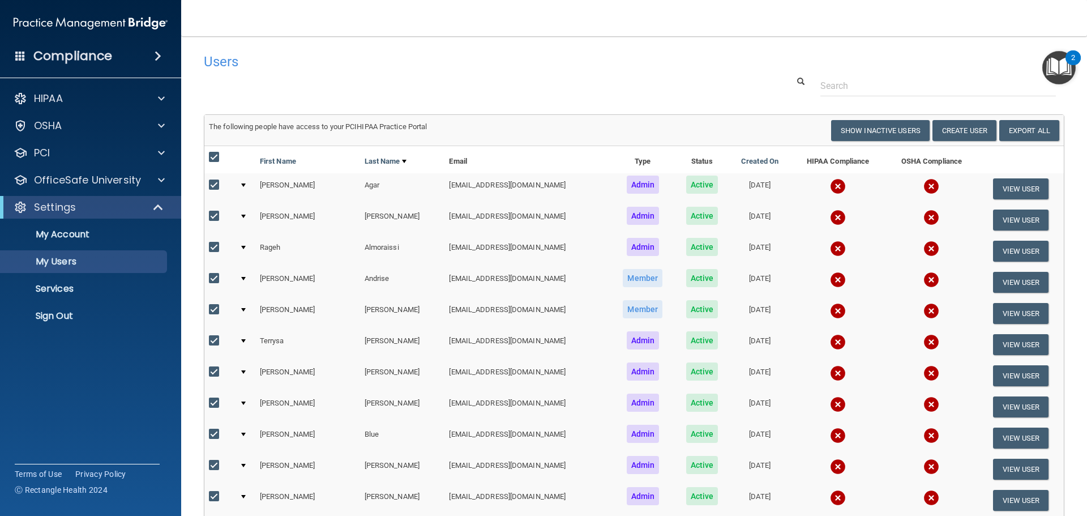
checkbox input "true"
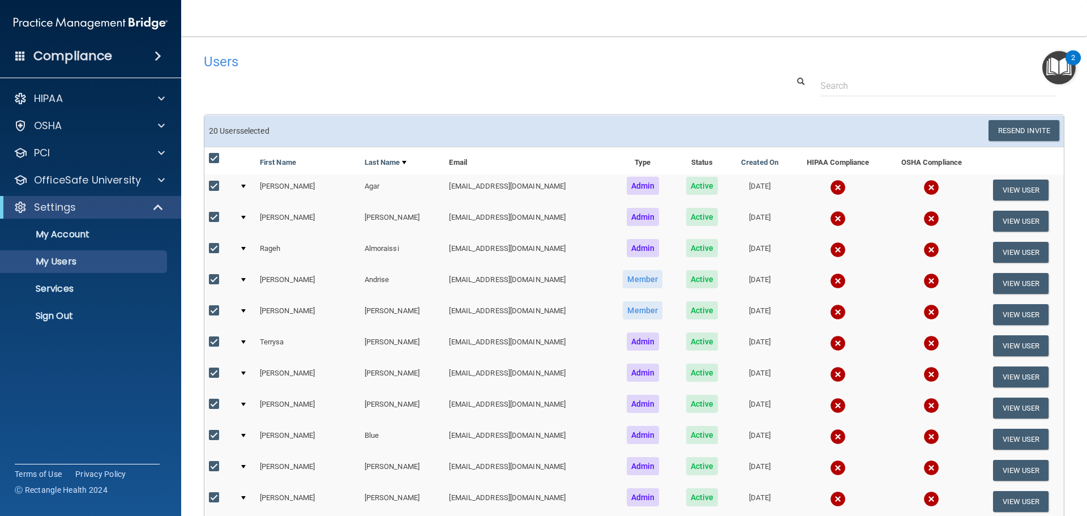
click at [217, 155] on input "checkbox" at bounding box center [215, 158] width 13 height 9
checkbox input "false"
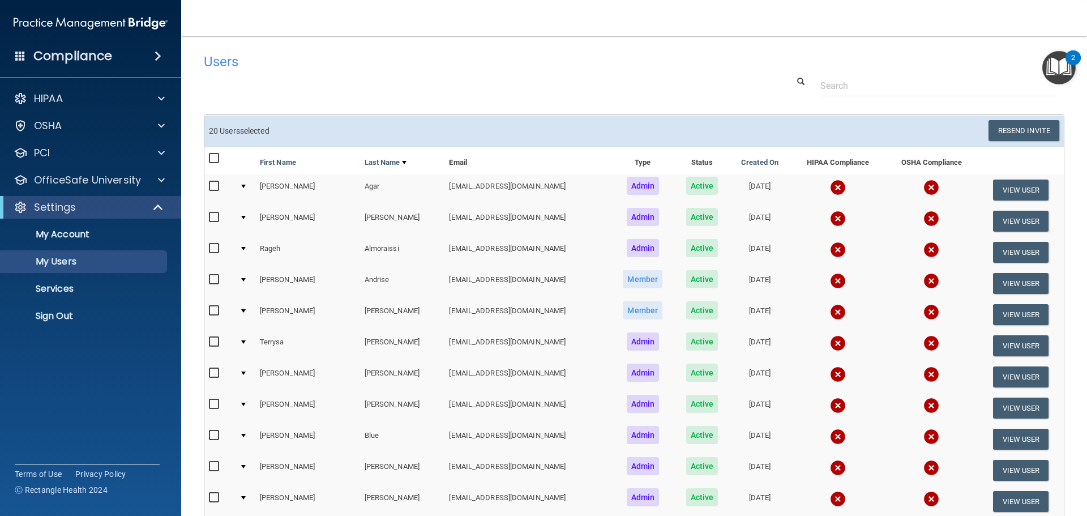
checkbox input "false"
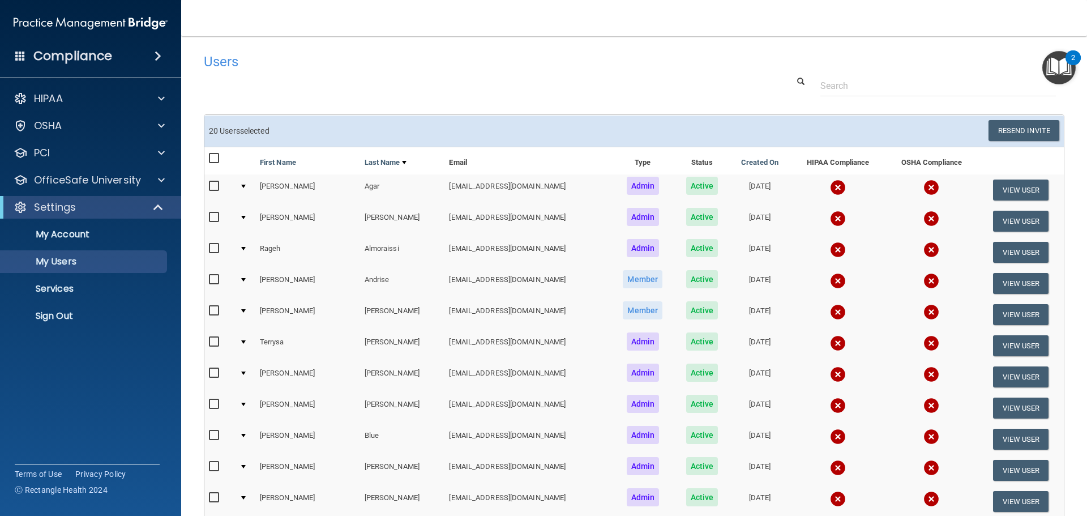
checkbox input "false"
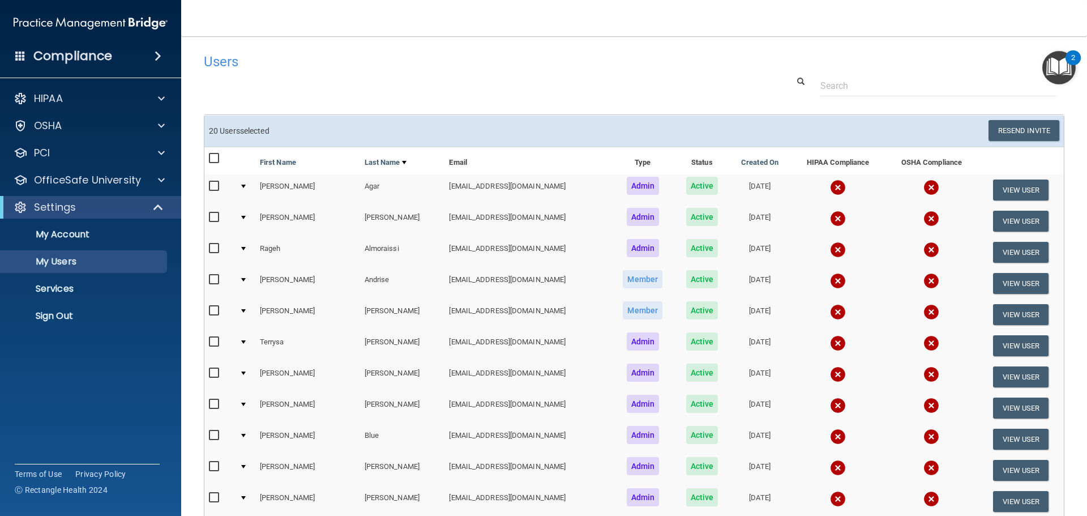
checkbox input "false"
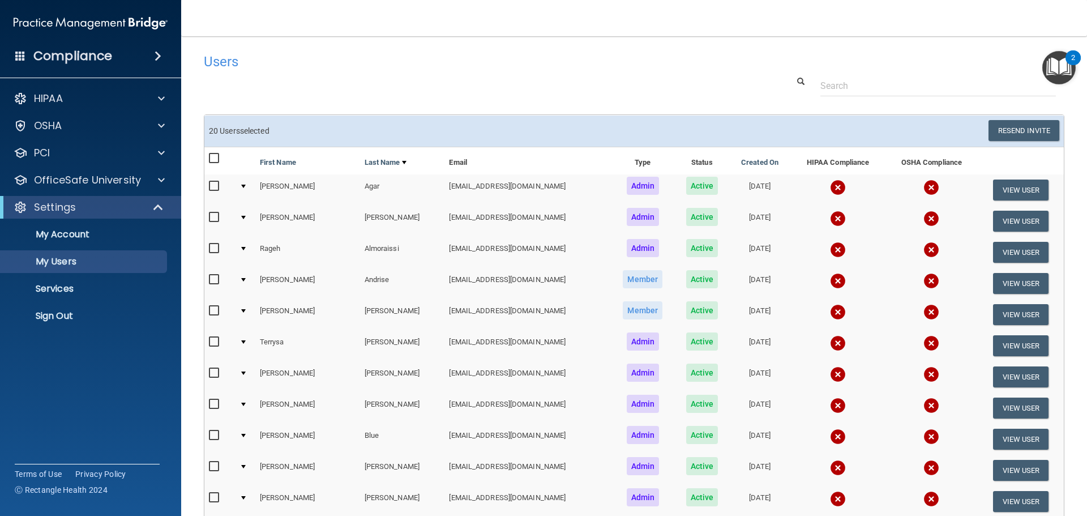
checkbox input "false"
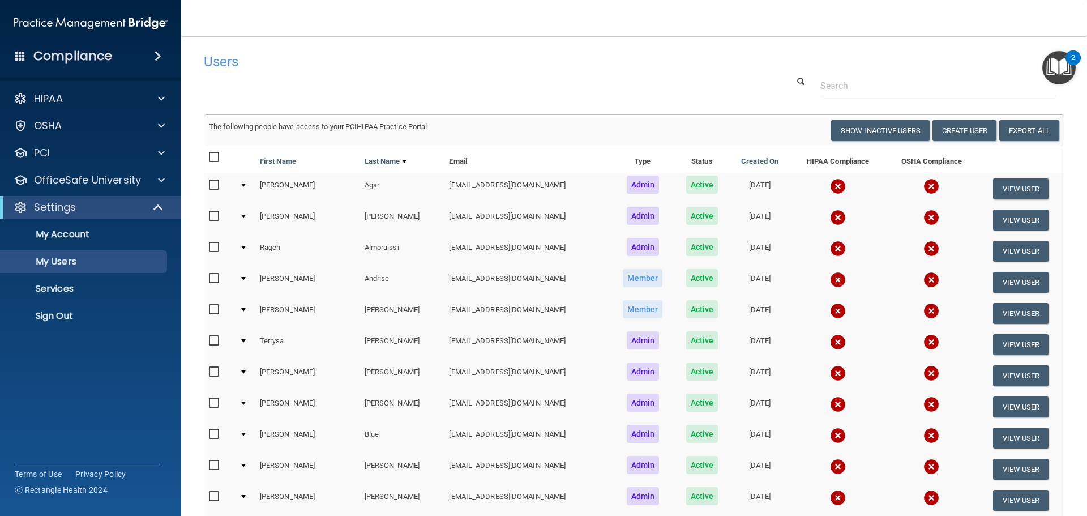
click at [217, 159] on input "checkbox" at bounding box center [215, 157] width 13 height 9
checkbox input "true"
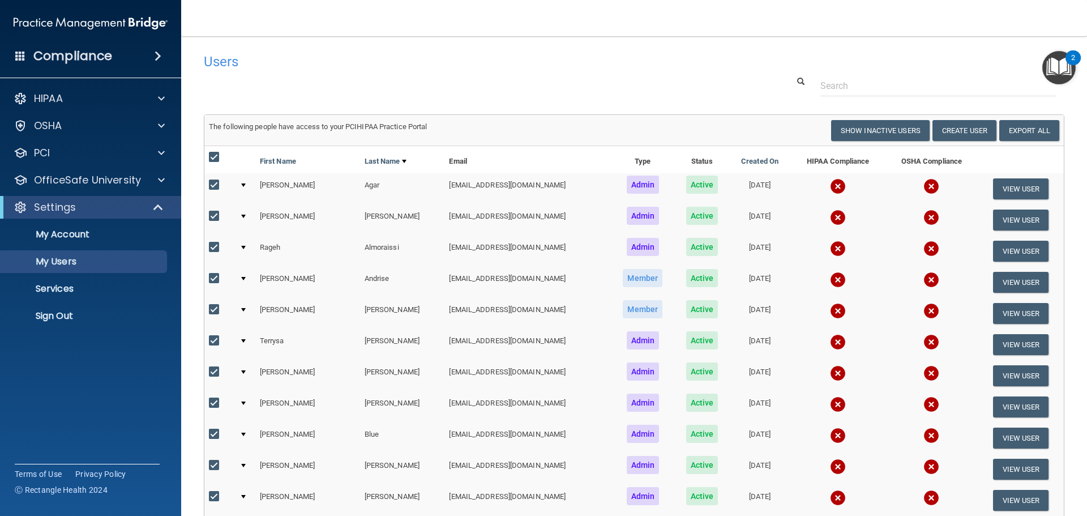
checkbox input "true"
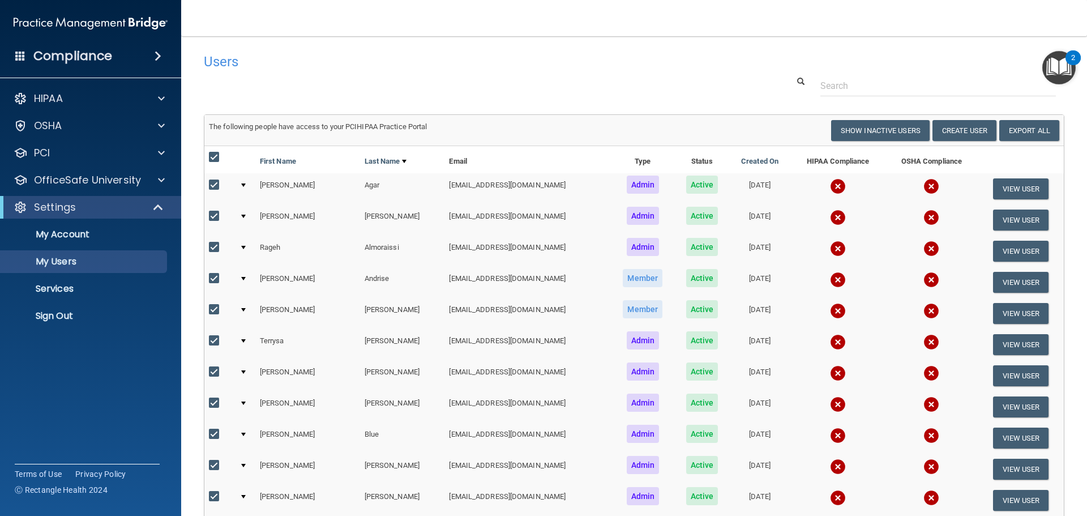
checkbox input "true"
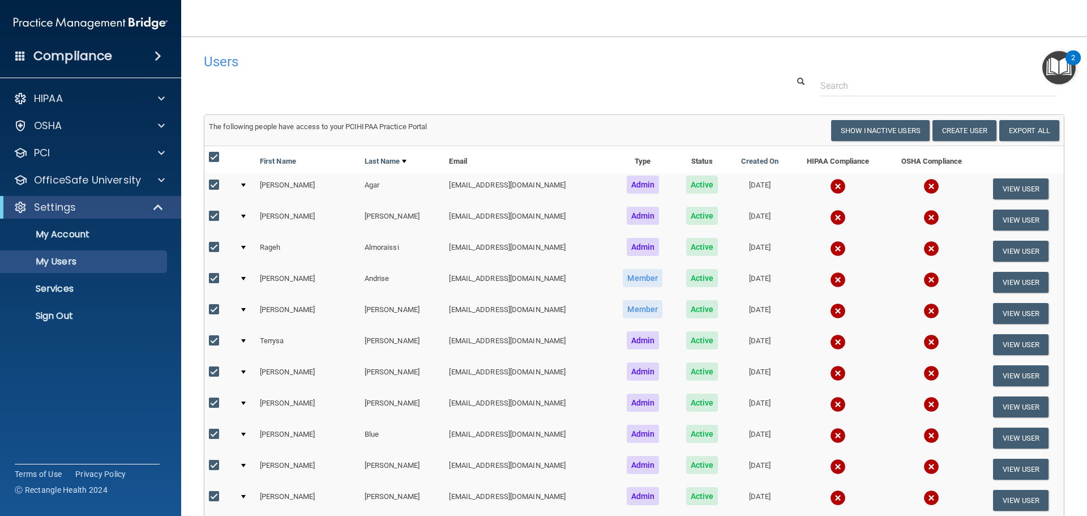
checkbox input "true"
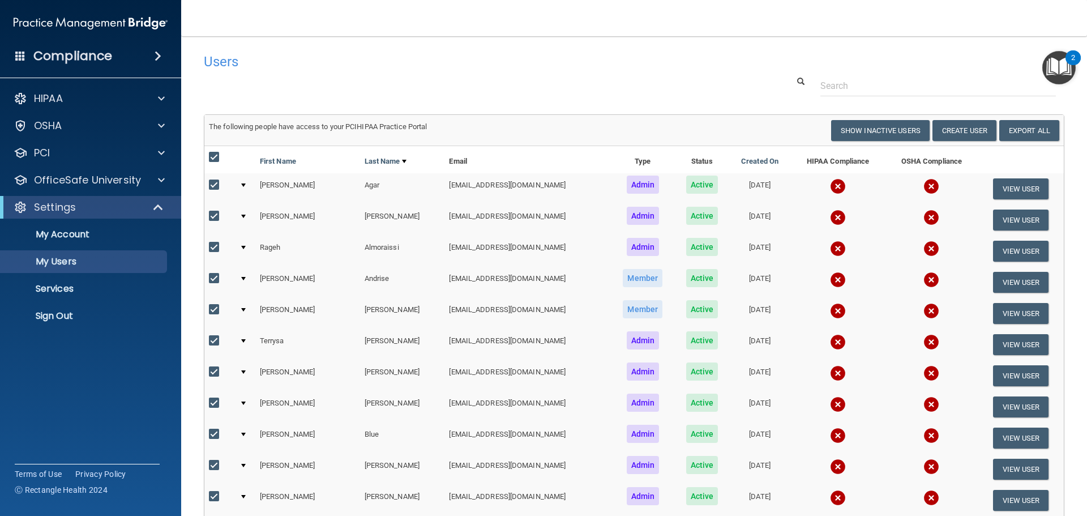
checkbox input "true"
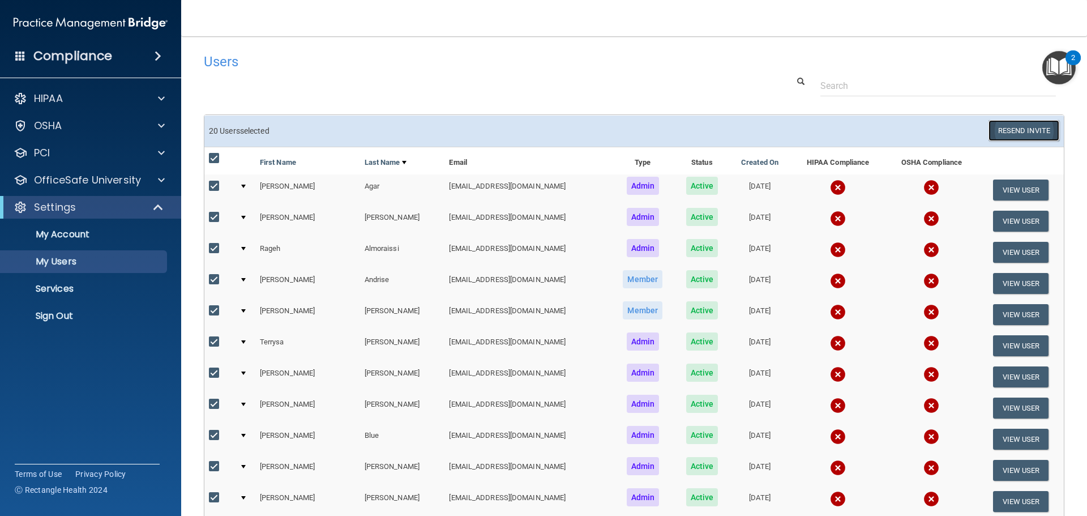
click at [995, 126] on button "Resend Invite" at bounding box center [1024, 130] width 71 height 21
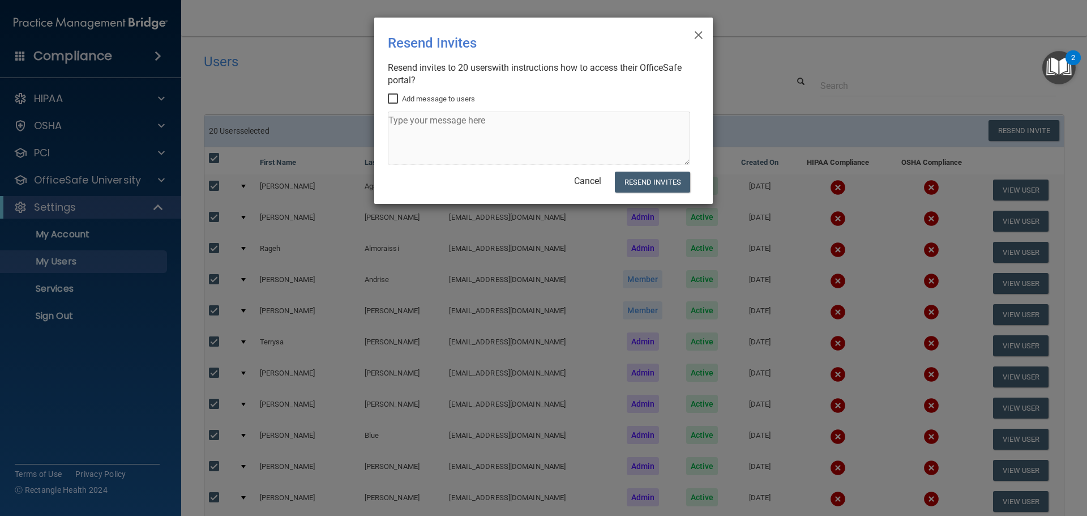
click at [389, 95] on input "Add message to users" at bounding box center [394, 99] width 13 height 9
checkbox input "true"
click at [424, 123] on textarea at bounding box center [539, 138] width 302 height 53
click at [698, 35] on span "×" at bounding box center [699, 33] width 10 height 23
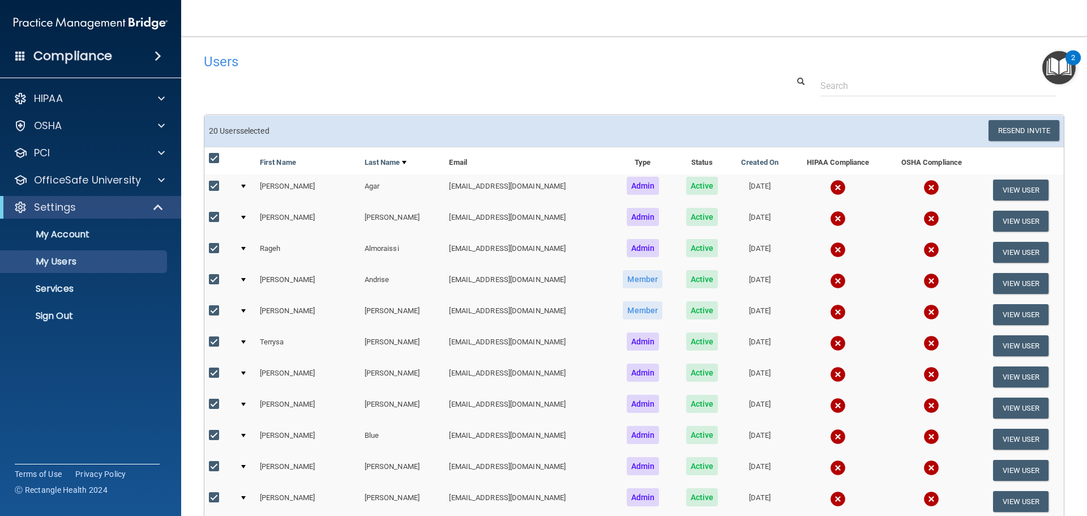
click at [215, 155] on input "checkbox" at bounding box center [215, 158] width 13 height 9
checkbox input "false"
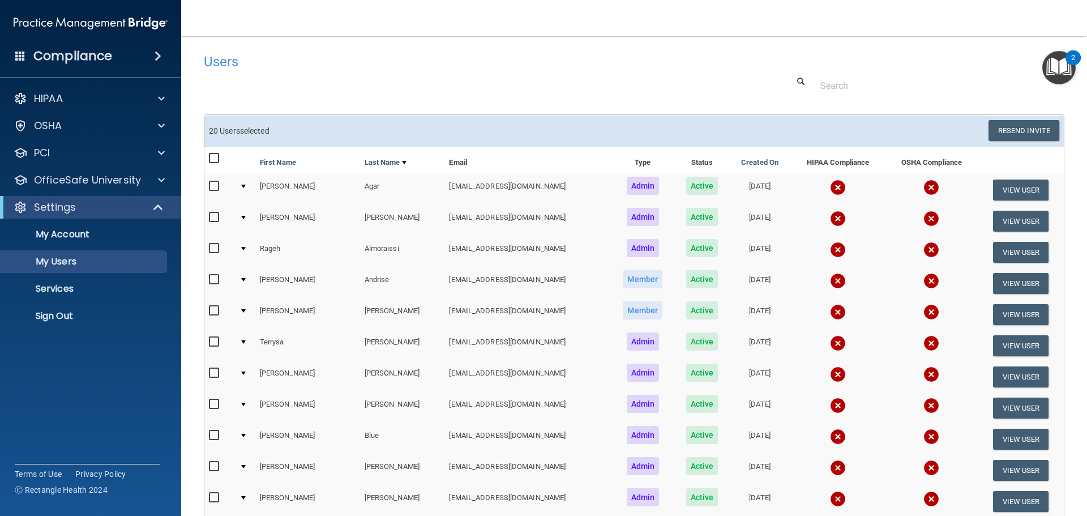
checkbox input "false"
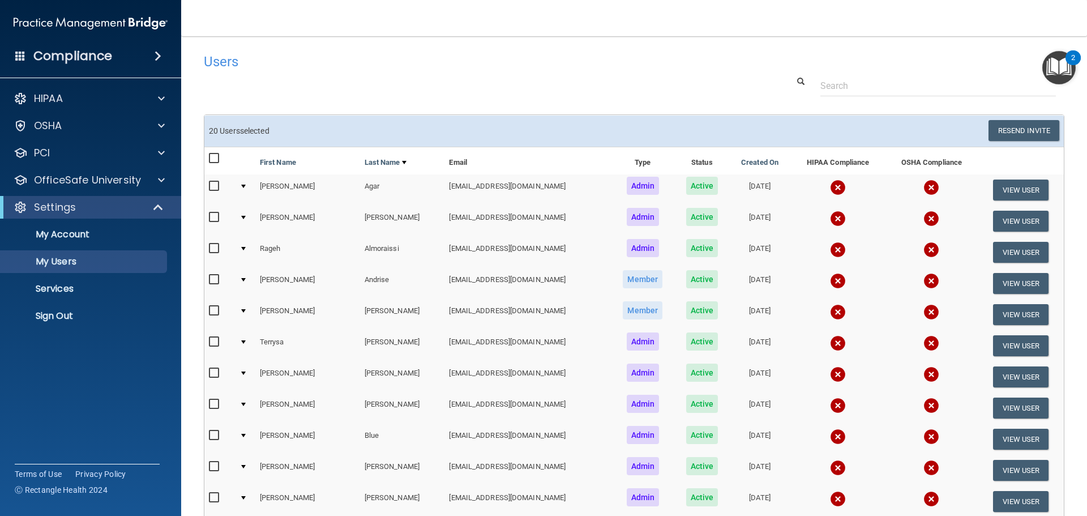
checkbox input "false"
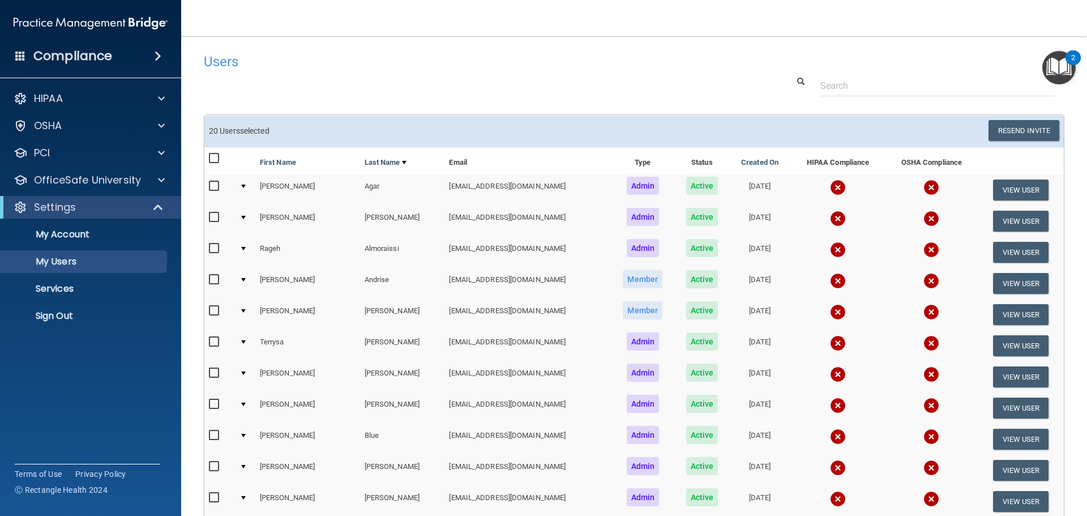
checkbox input "false"
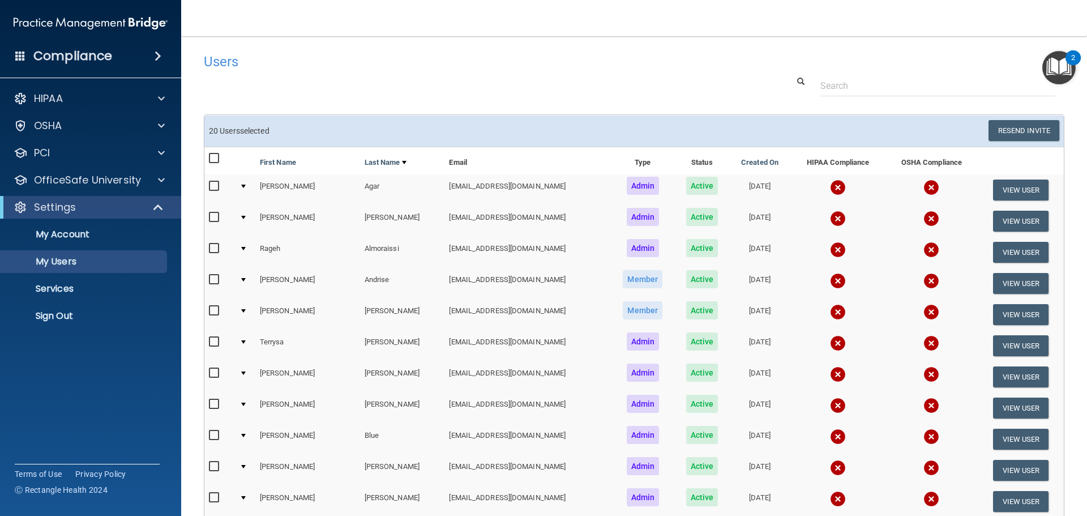
checkbox input "false"
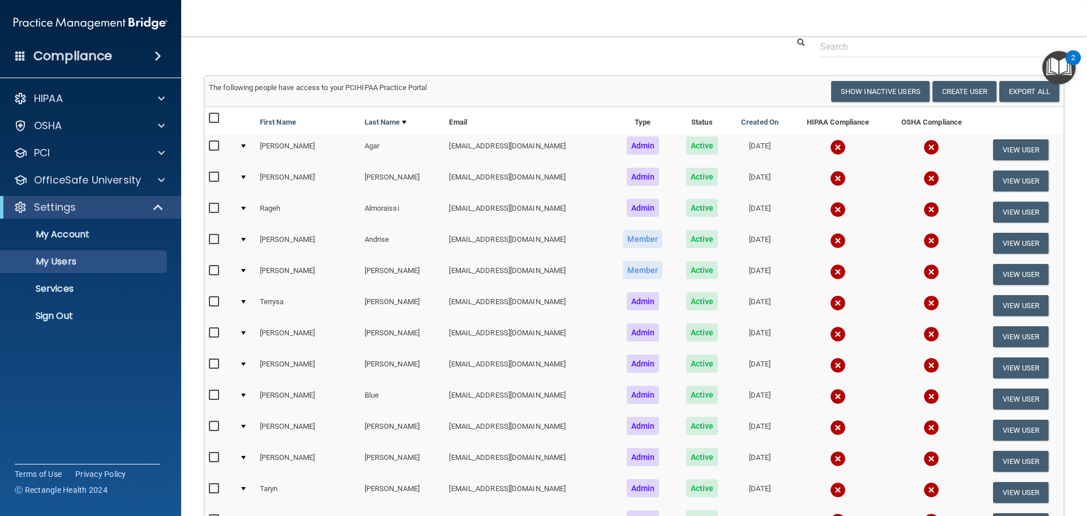
scroll to position [57, 0]
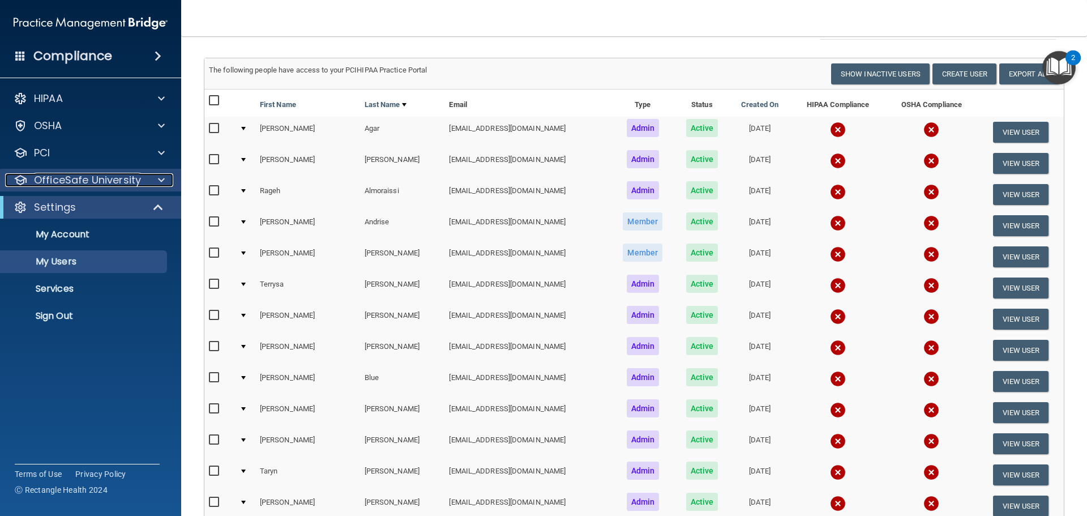
click at [95, 173] on p "OfficeSafe University" at bounding box center [87, 180] width 107 height 14
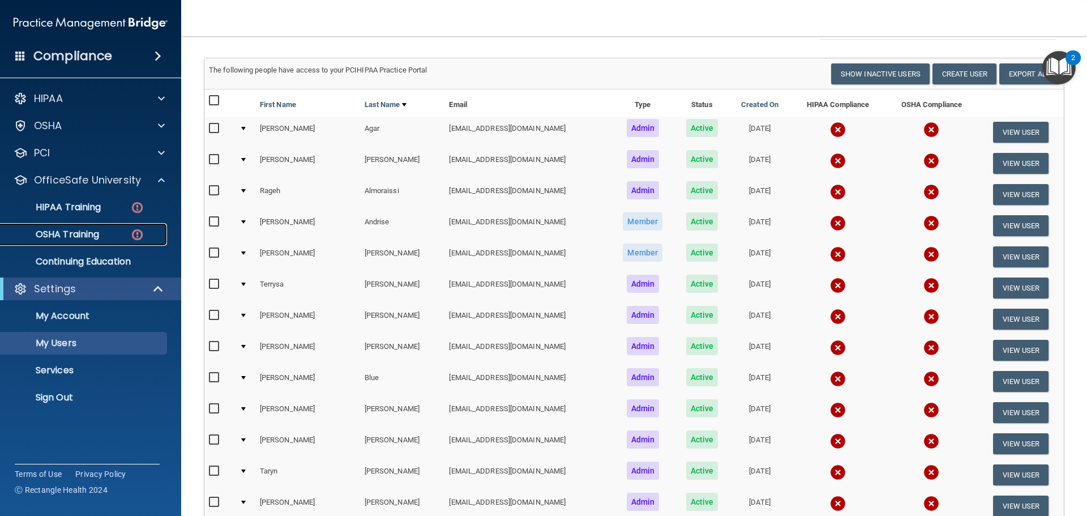
click at [75, 230] on p "OSHA Training" at bounding box center [53, 234] width 92 height 11
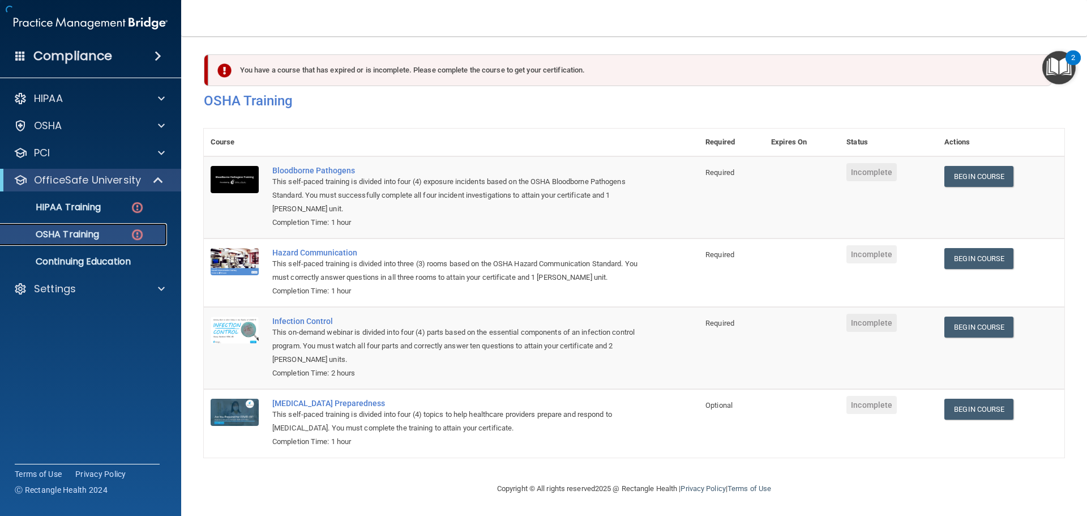
scroll to position [19, 0]
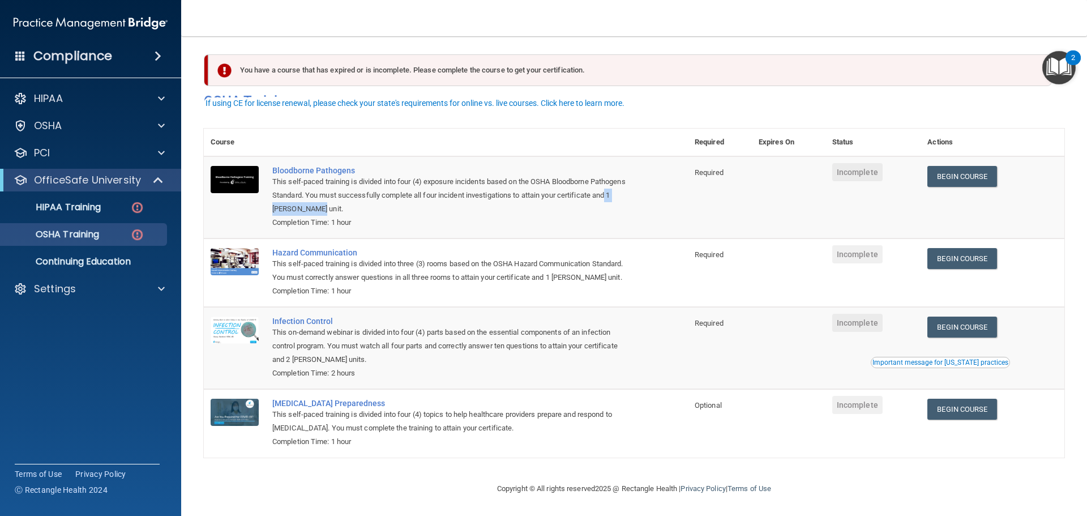
drag, startPoint x: 385, startPoint y: 195, endPoint x: 321, endPoint y: 197, distance: 64.0
click at [321, 197] on div "This self-paced training is divided into four (4) exposure incidents based on t…" at bounding box center [451, 195] width 359 height 41
click at [365, 199] on div "This self-paced training is divided into four (4) exposure incidents based on t…" at bounding box center [451, 195] width 359 height 41
click at [85, 211] on p "HIPAA Training" at bounding box center [53, 207] width 93 height 11
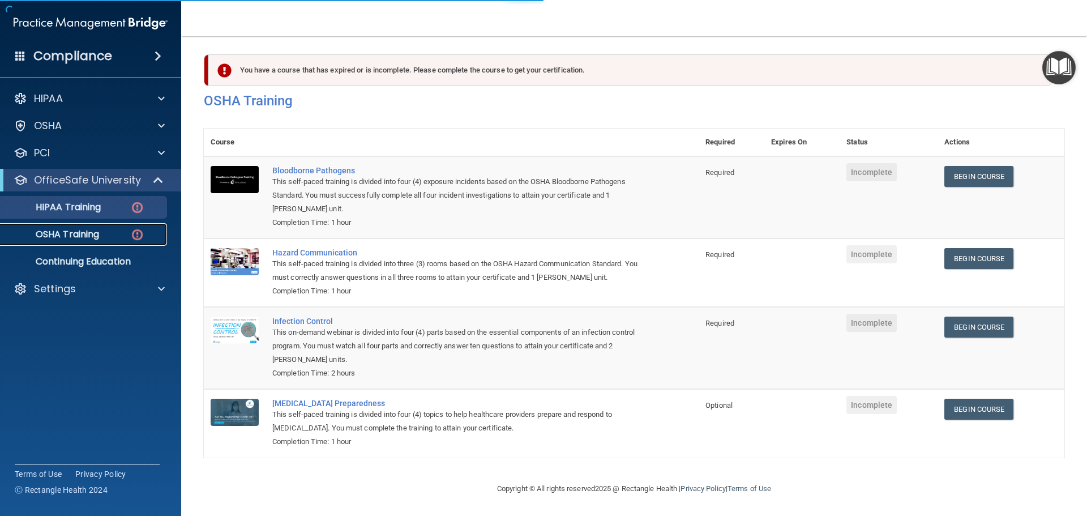
click at [93, 233] on p "OSHA Training" at bounding box center [53, 234] width 92 height 11
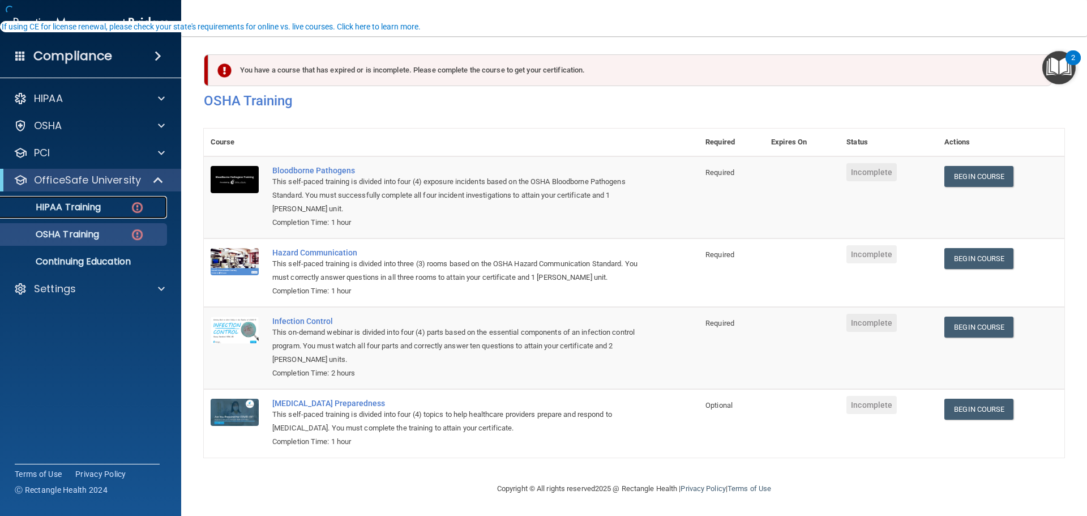
scroll to position [5, 0]
click at [94, 208] on p "HIPAA Training" at bounding box center [53, 207] width 93 height 11
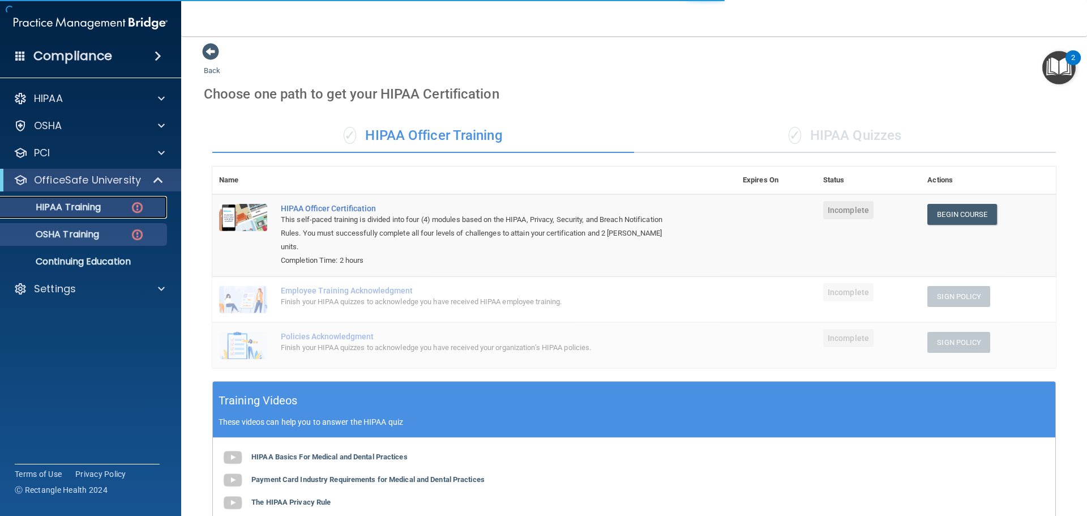
scroll to position [209, 0]
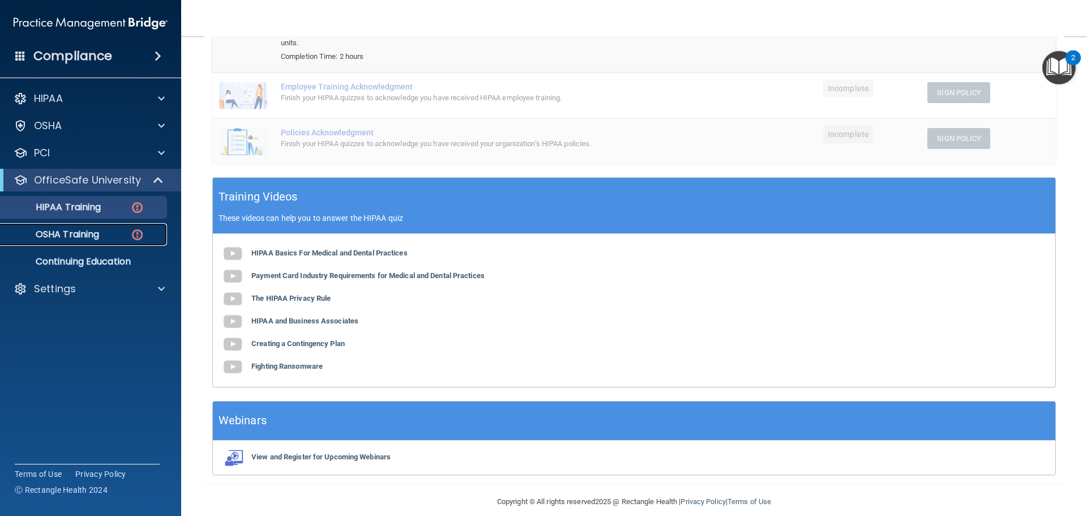
click at [82, 231] on p "OSHA Training" at bounding box center [53, 234] width 92 height 11
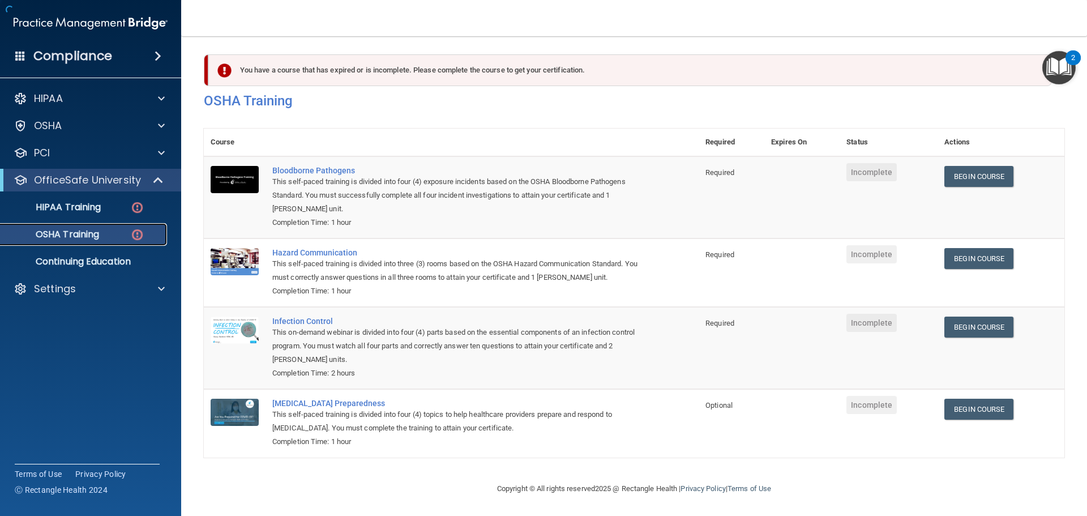
scroll to position [19, 0]
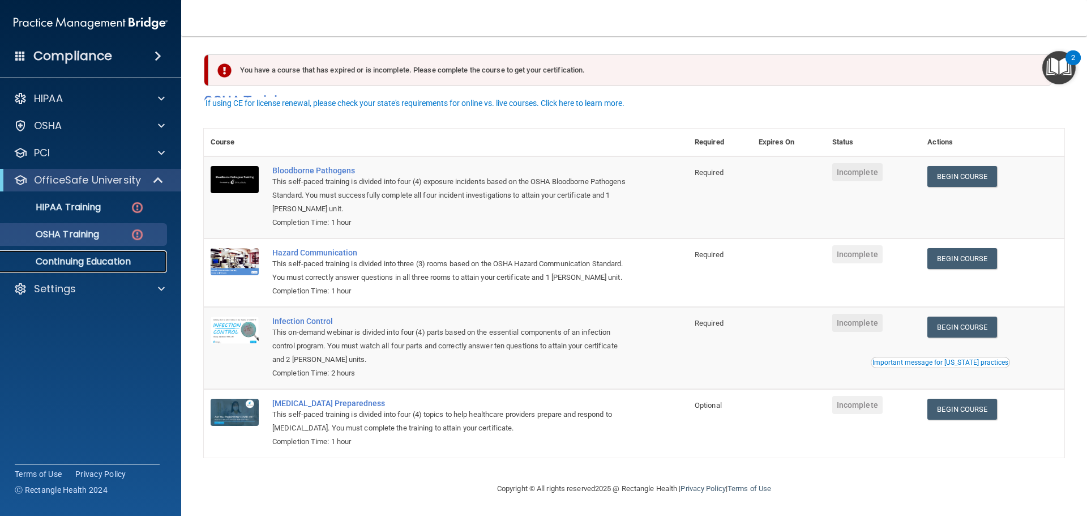
click at [74, 259] on p "Continuing Education" at bounding box center [84, 261] width 155 height 11
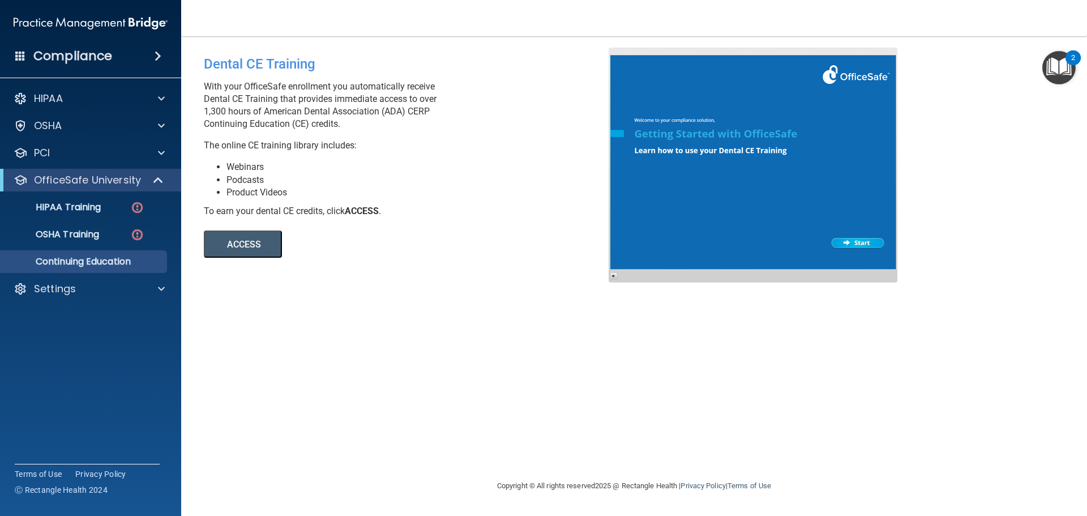
click at [241, 245] on button "ACCESS" at bounding box center [243, 244] width 78 height 27
click at [75, 292] on p "Settings" at bounding box center [55, 289] width 42 height 14
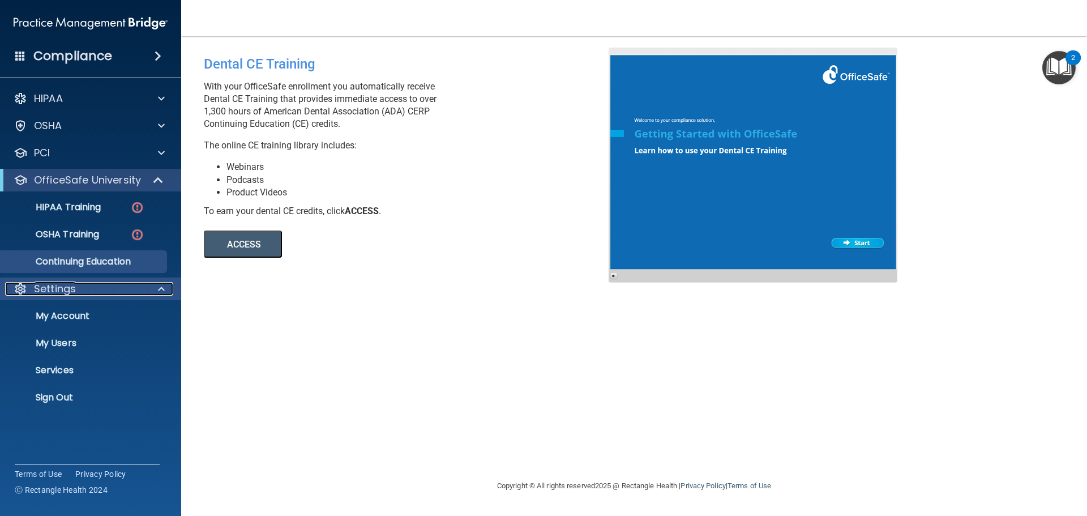
click at [72, 285] on p "Settings" at bounding box center [55, 289] width 42 height 14
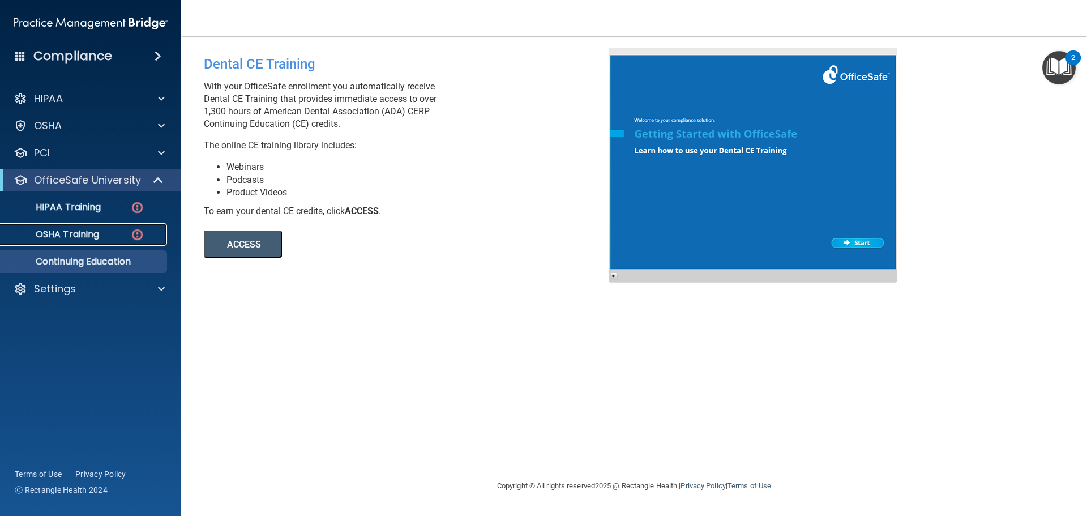
click at [90, 240] on p "OSHA Training" at bounding box center [53, 234] width 92 height 11
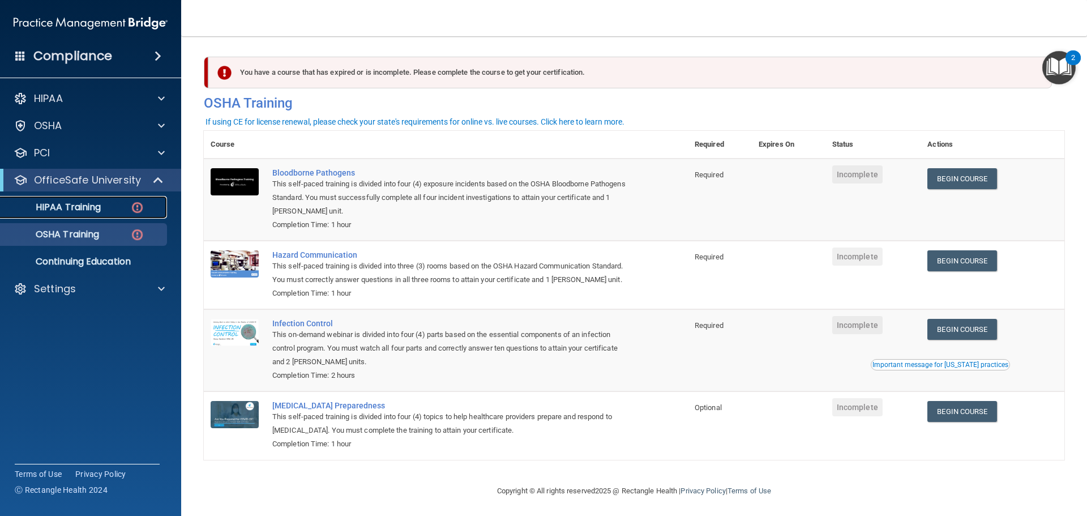
click at [88, 214] on link "HIPAA Training" at bounding box center [78, 207] width 178 height 23
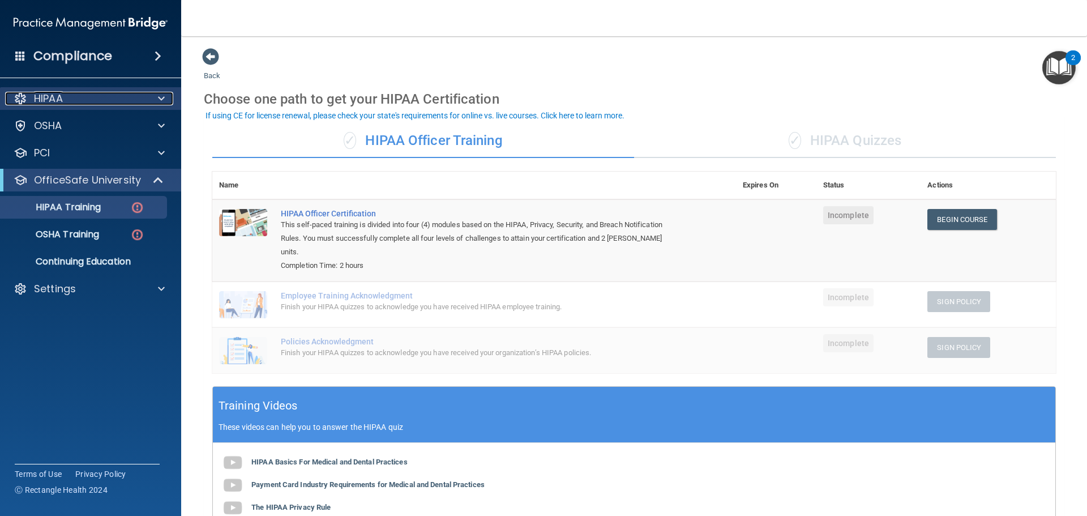
click at [112, 103] on div "HIPAA" at bounding box center [75, 99] width 140 height 14
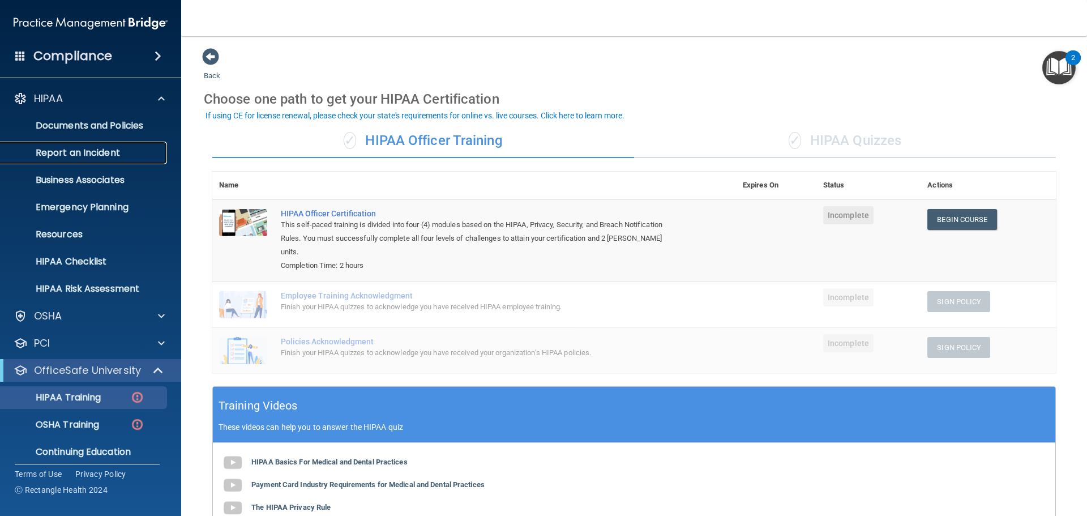
click at [110, 152] on p "Report an Incident" at bounding box center [84, 152] width 155 height 11
